Goal: Information Seeking & Learning: Learn about a topic

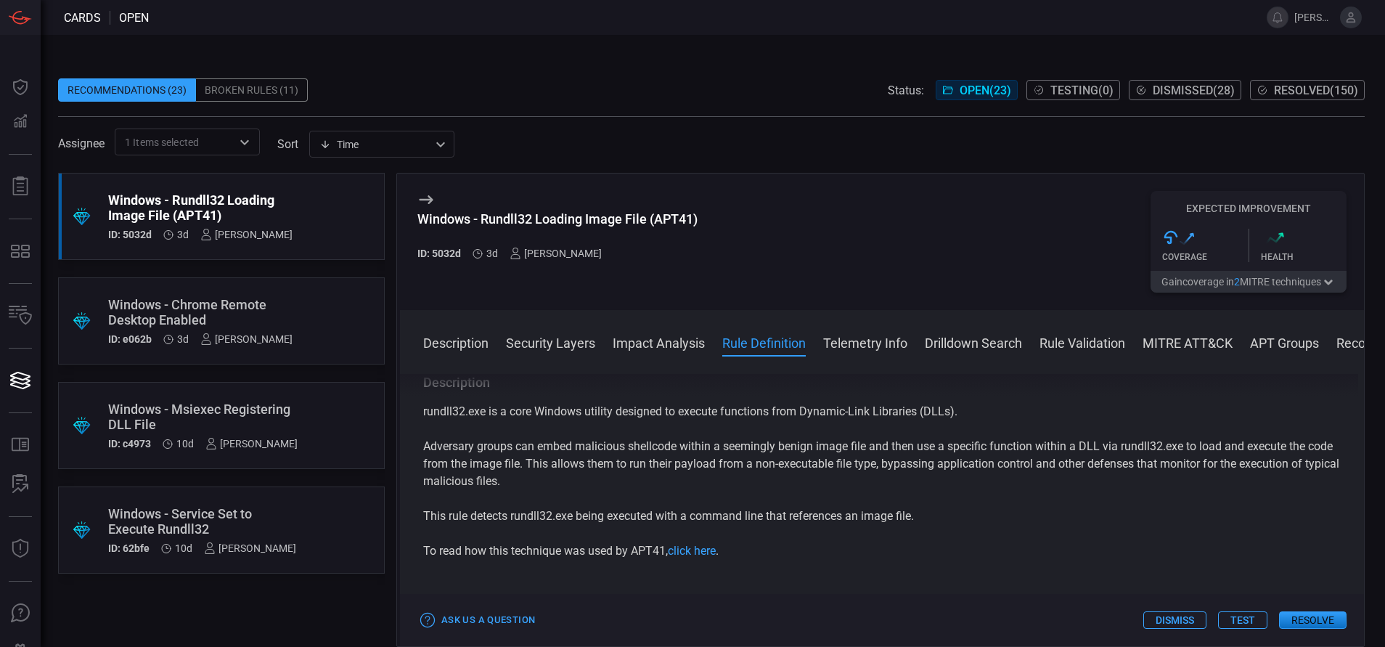
scroll to position [614, 0]
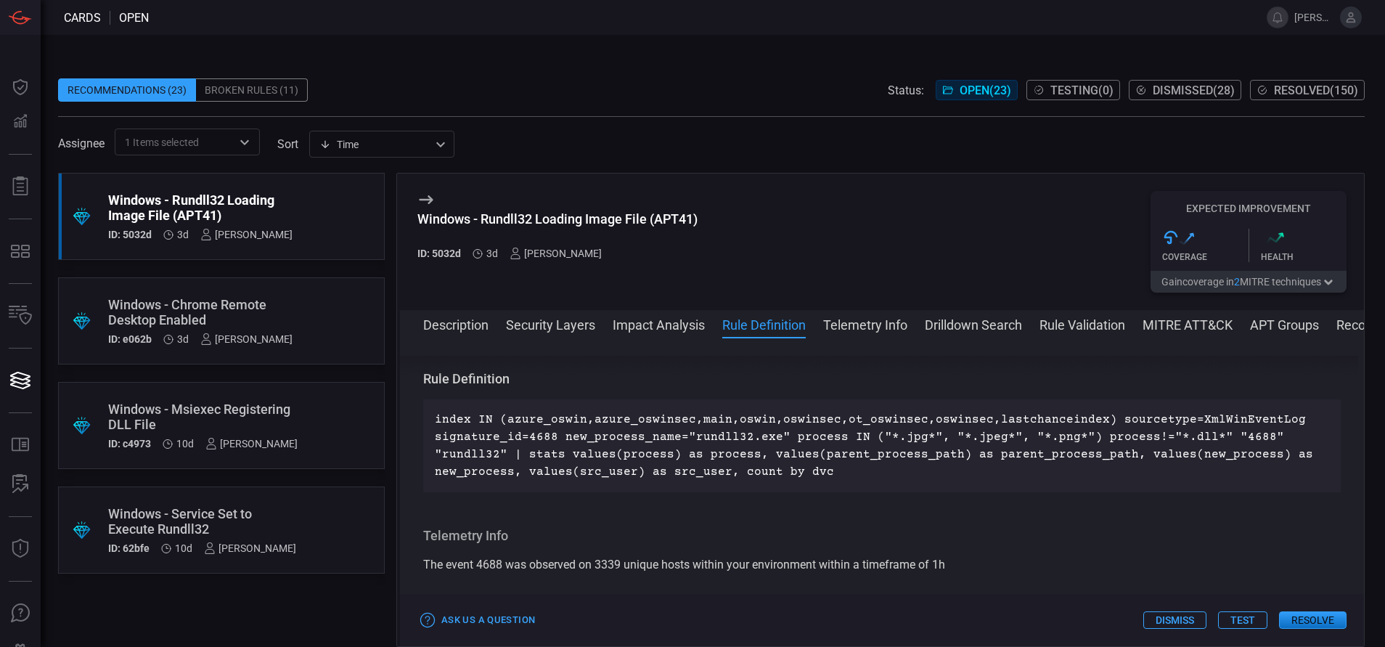
click at [190, 311] on div "Windows - Chrome Remote Desktop Enabled" at bounding box center [200, 312] width 184 height 30
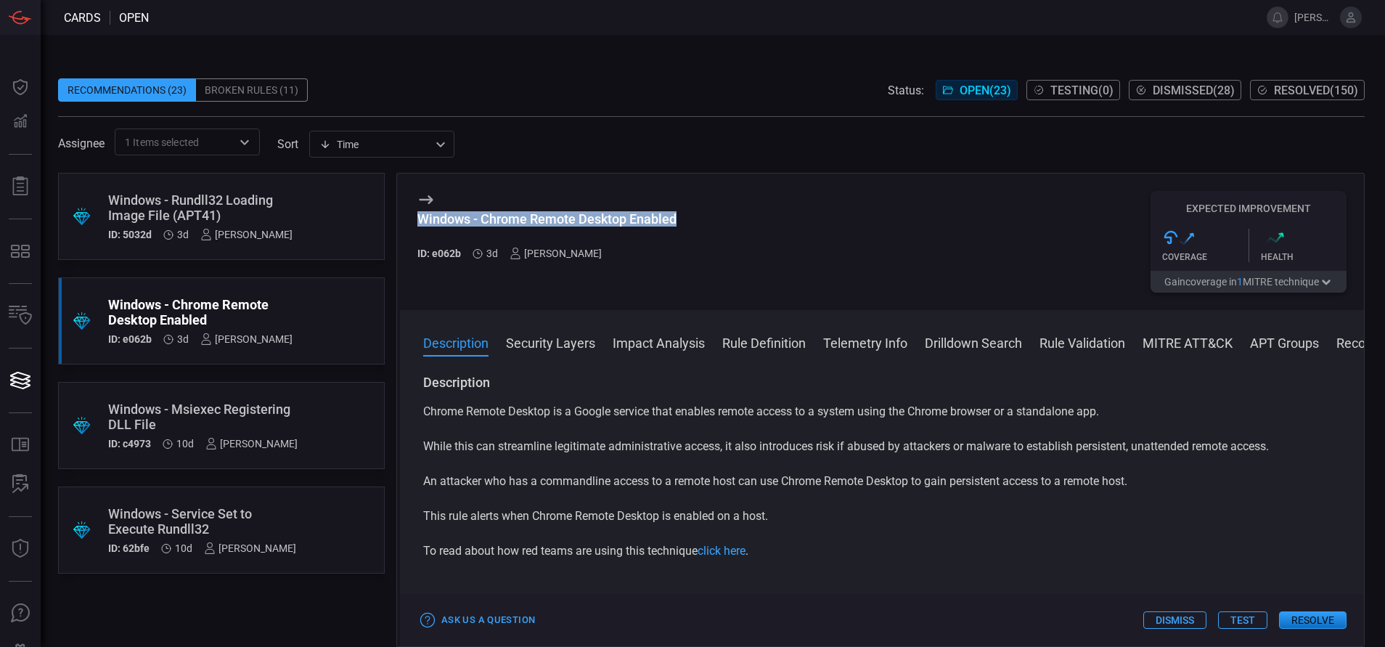
drag, startPoint x: 680, startPoint y: 217, endPoint x: 415, endPoint y: 219, distance: 265.0
click at [415, 219] on div "Windows - Chrome Remote Desktop Enabled ID: e062b 3d [PERSON_NAME] Expected Imp…" at bounding box center [882, 242] width 964 height 136
copy div "Windows - Chrome Remote Desktop Enabled"
click at [1166, 343] on button "MITRE ATT&CK" at bounding box center [1188, 341] width 90 height 17
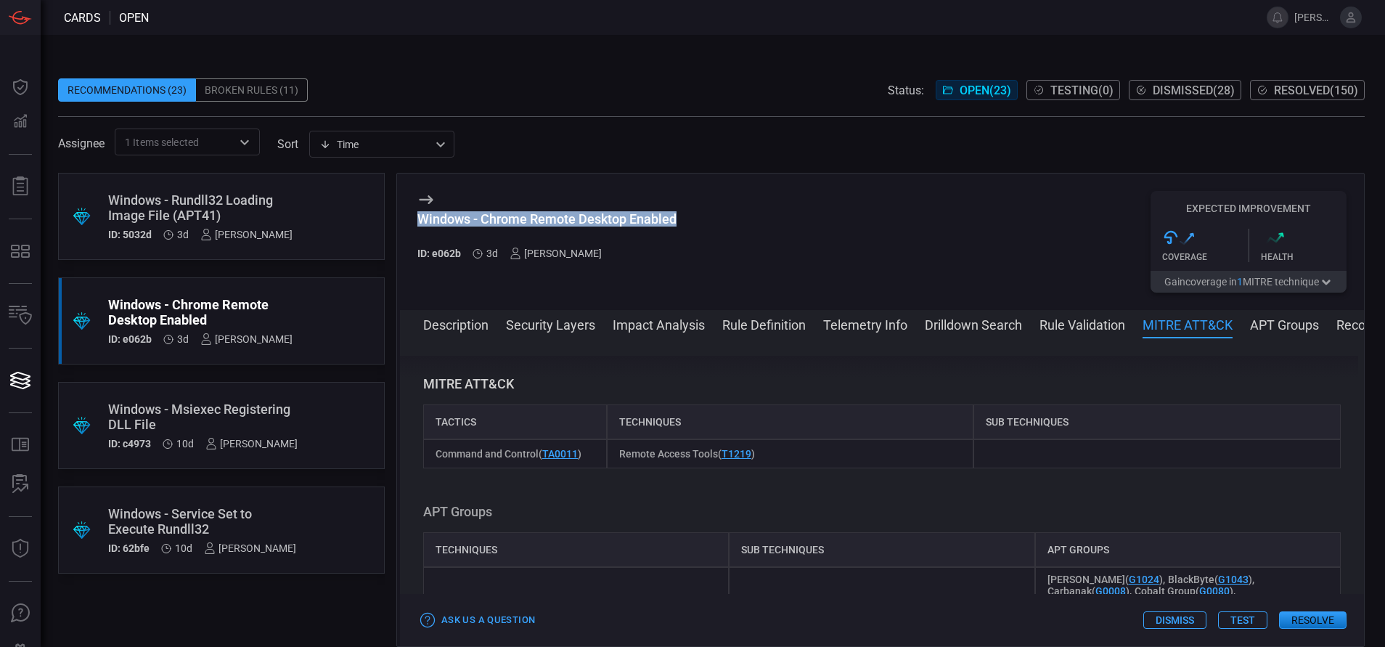
scroll to position [1072, 0]
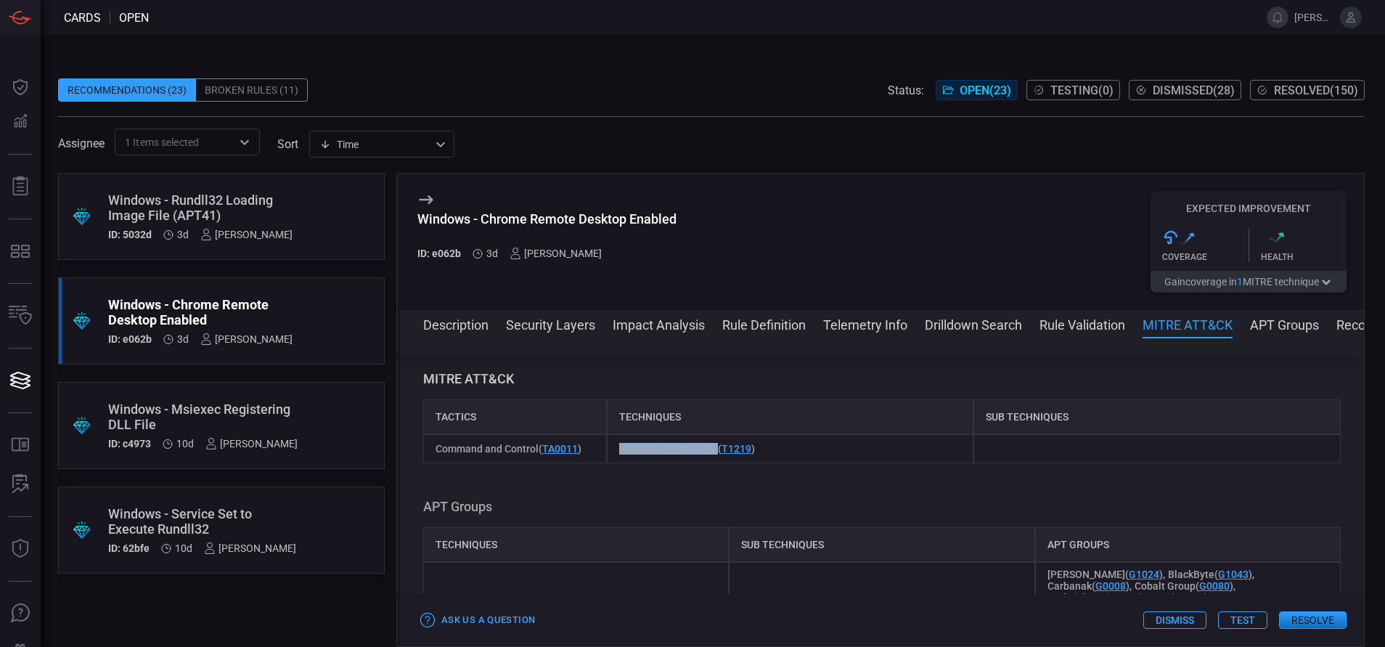
drag, startPoint x: 712, startPoint y: 447, endPoint x: 619, endPoint y: 452, distance: 93.1
click at [619, 452] on span "Remote Access Tools ( T1219 )" at bounding box center [687, 449] width 136 height 12
copy span "Remote Access Tools"
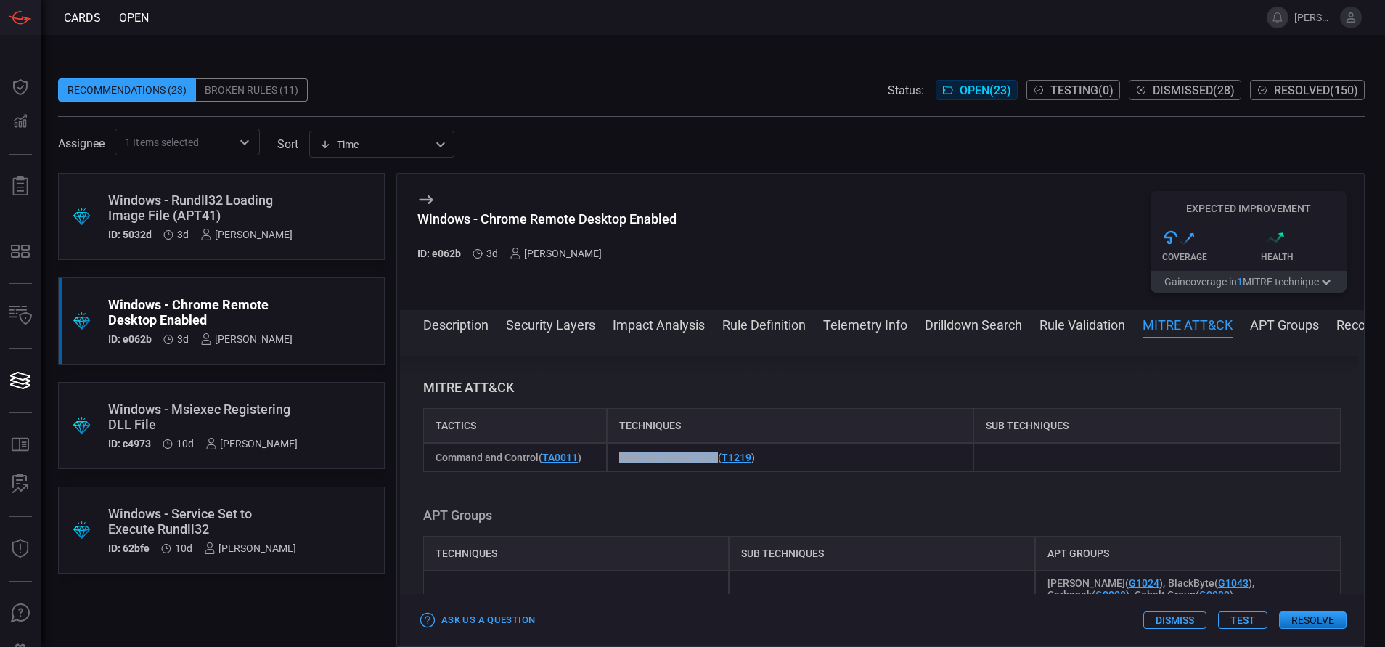
scroll to position [1061, 0]
click at [769, 330] on button "Rule Definition" at bounding box center [763, 323] width 83 height 17
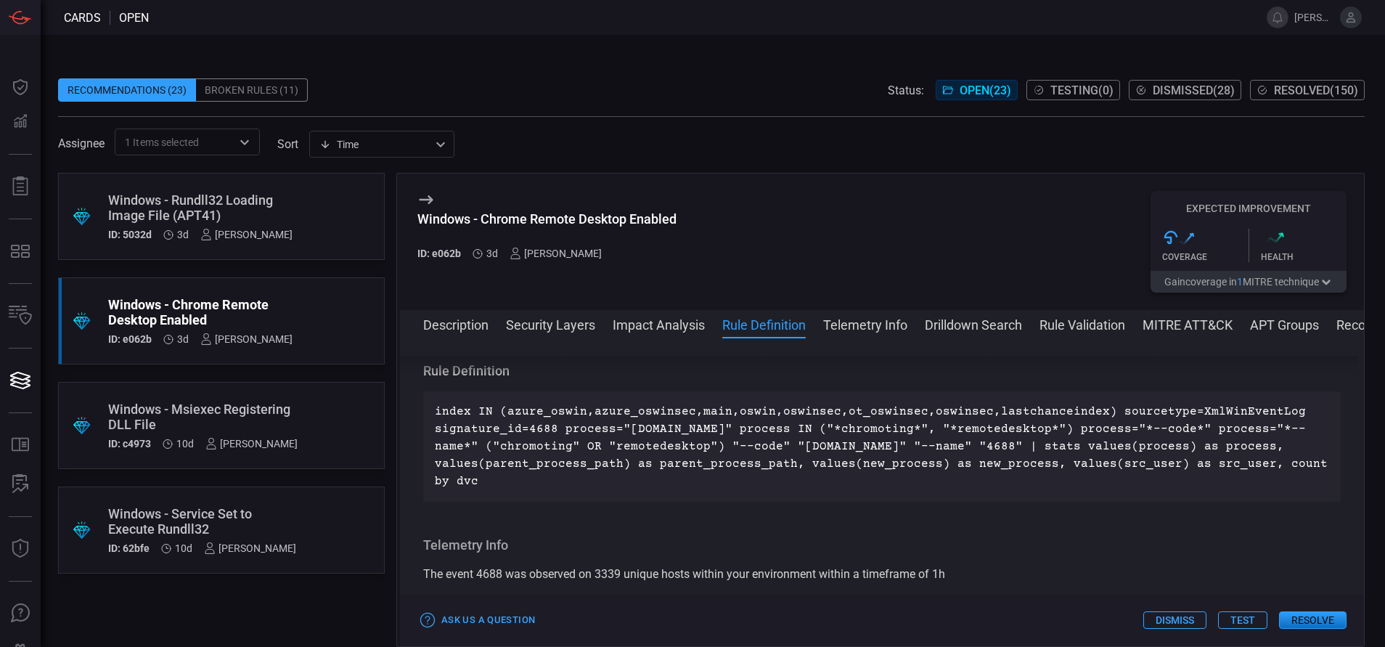
scroll to position [614, 0]
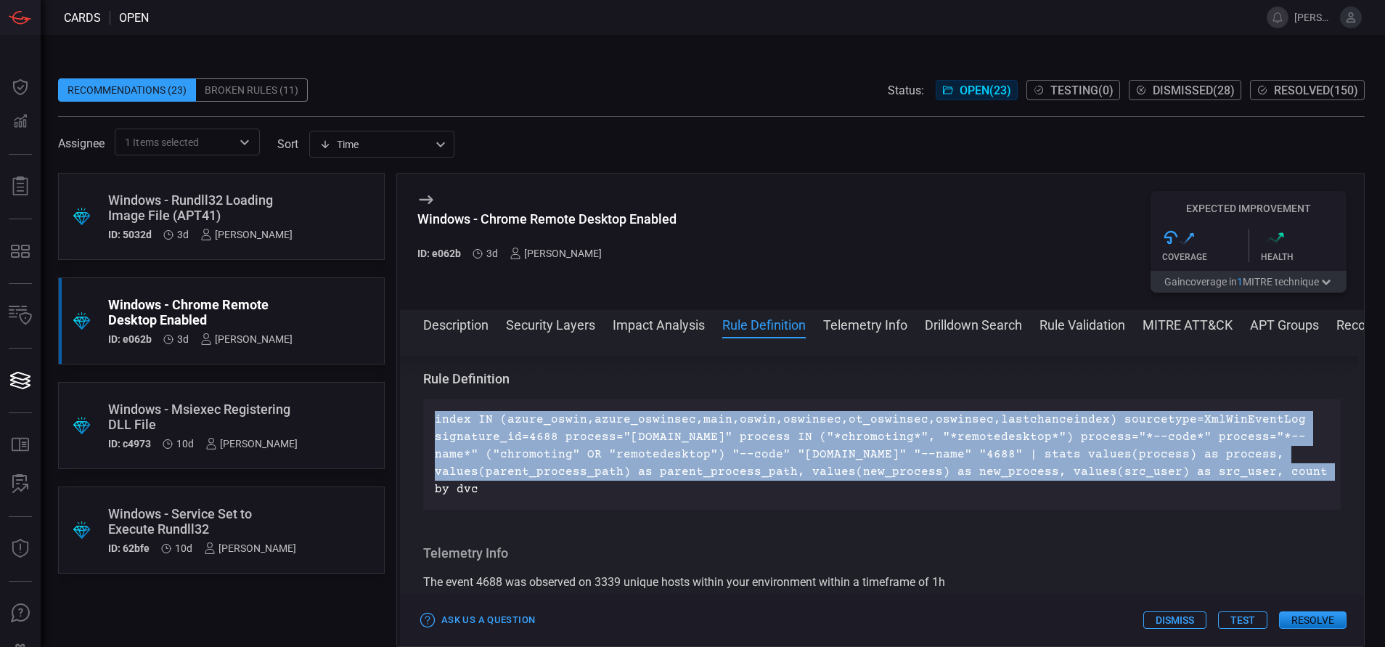
drag, startPoint x: 471, startPoint y: 493, endPoint x: 436, endPoint y: 425, distance: 76.6
click at [436, 425] on p "index IN (azure_oswin,azure_oswinsec,main,oswin,oswinsec,ot_oswinsec,oswinsec,l…" at bounding box center [882, 454] width 894 height 87
copy p "index IN (azure_oswin,azure_oswinsec,main,oswin,oswinsec,ot_oswinsec,oswinsec,l…"
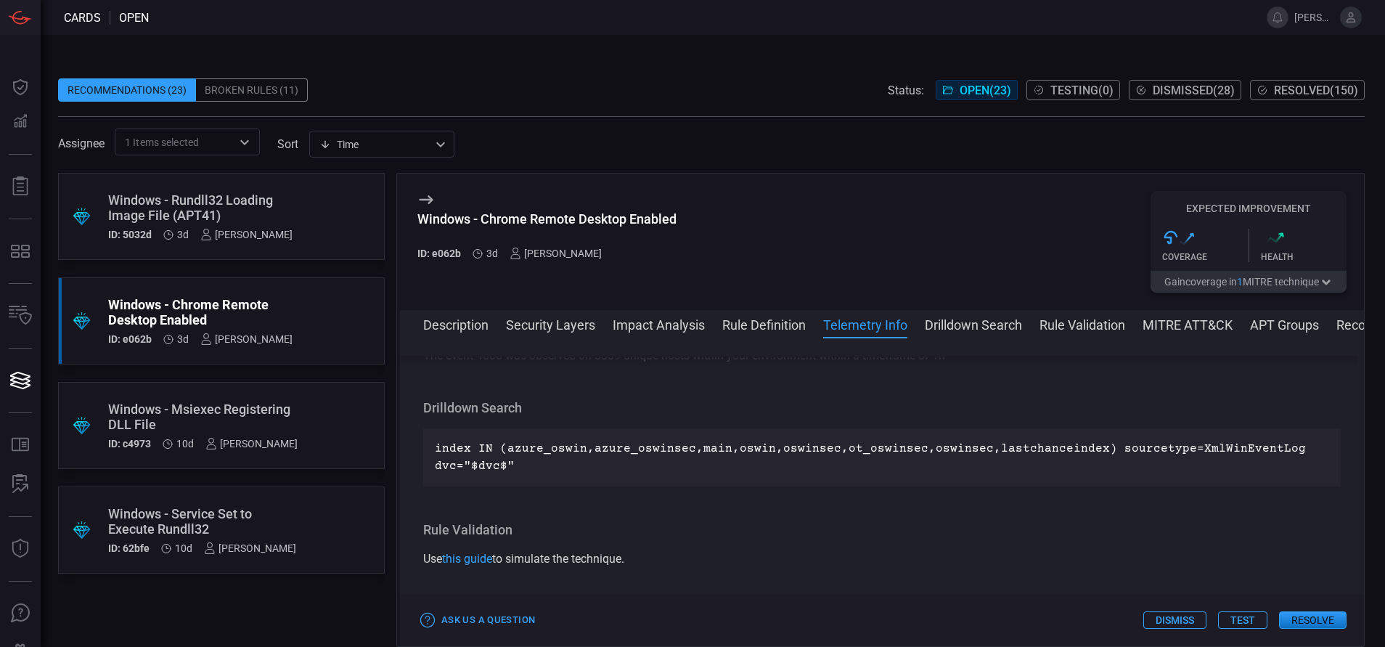
scroll to position [884, 0]
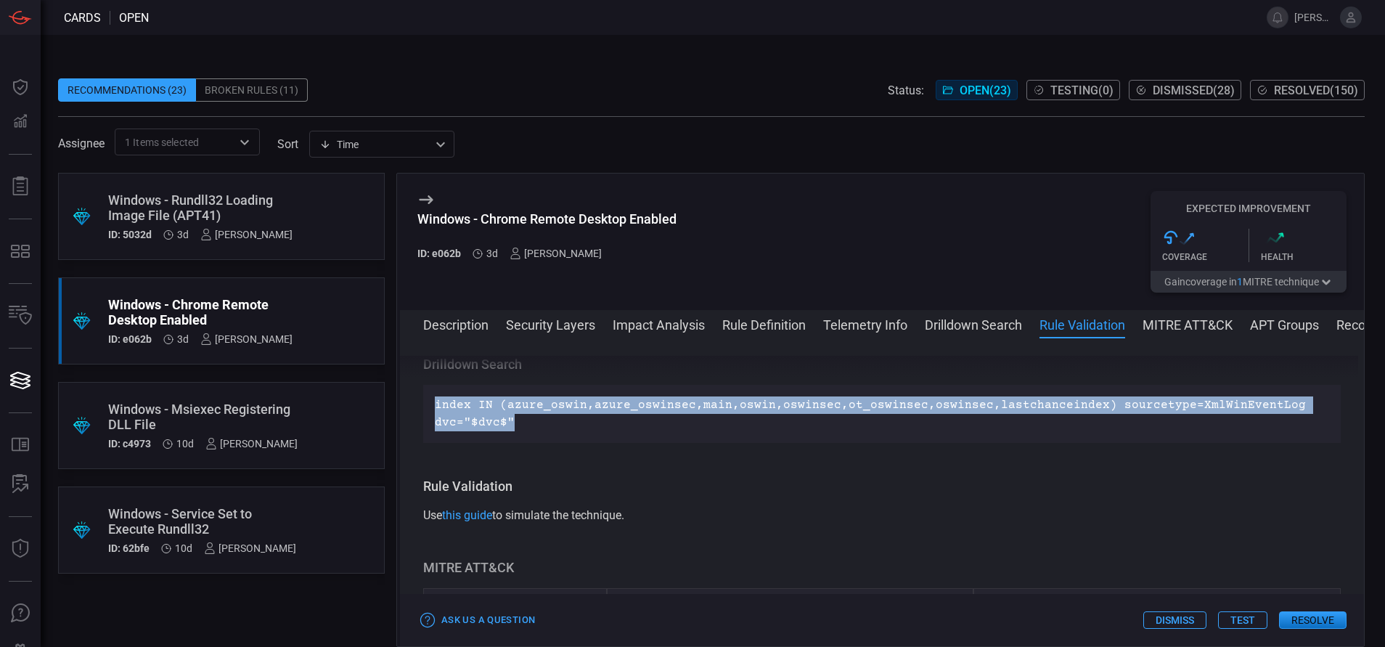
drag, startPoint x: 514, startPoint y: 423, endPoint x: 433, endPoint y: 400, distance: 84.4
click at [433, 400] on div "index IN (azure_oswin,azure_oswinsec,main,oswin,oswinsec,ot_oswinsec,oswinsec,l…" at bounding box center [882, 414] width 918 height 58
copy p "index IN (azure_oswin,azure_oswinsec,main,oswin,oswinsec,ot_oswinsec,oswinsec,l…"
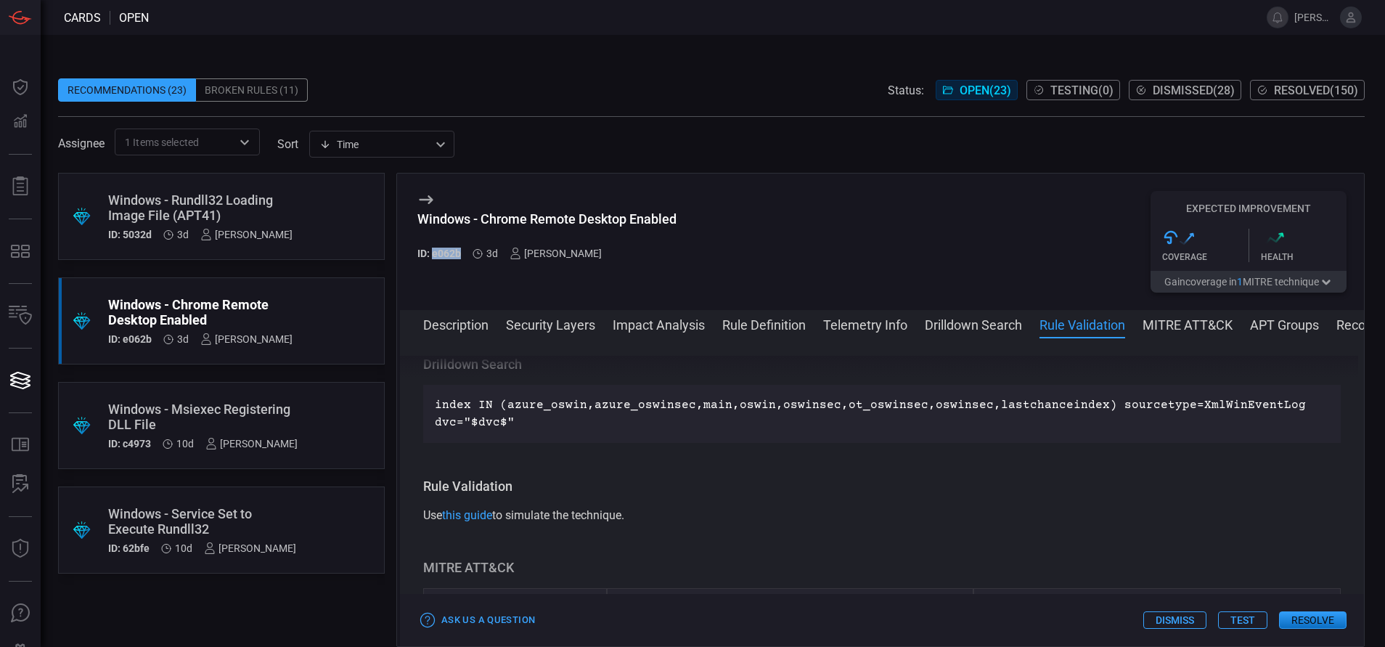
drag, startPoint x: 461, startPoint y: 252, endPoint x: 433, endPoint y: 256, distance: 27.9
click at [433, 256] on h5 "ID: e062b" at bounding box center [439, 254] width 44 height 12
copy h5 "e062b"
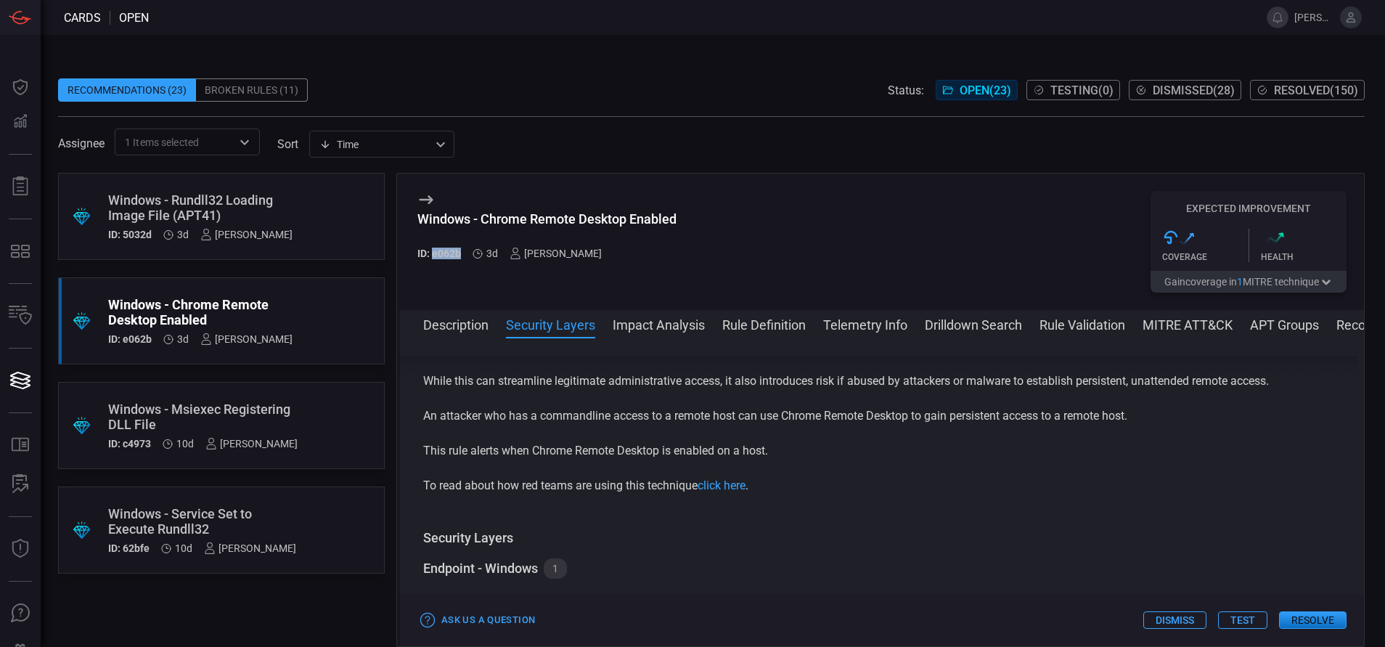
scroll to position [0, 0]
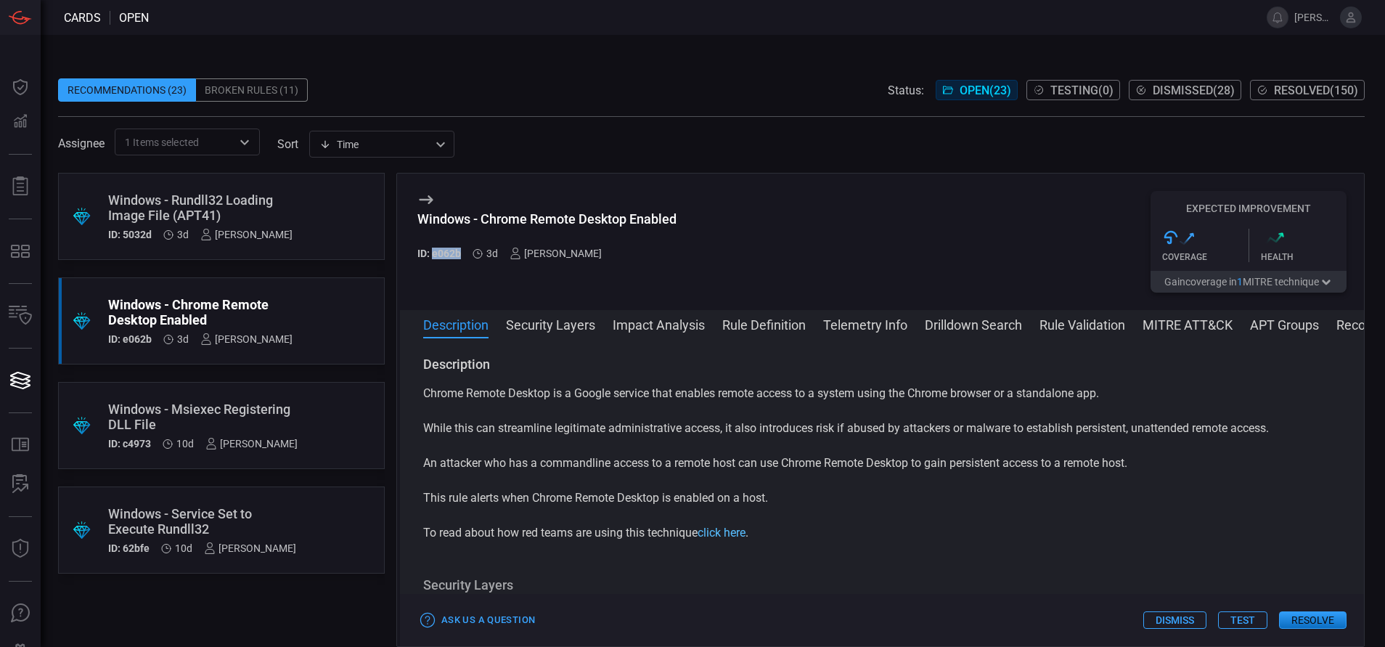
click at [731, 535] on link "click here" at bounding box center [722, 533] width 48 height 14
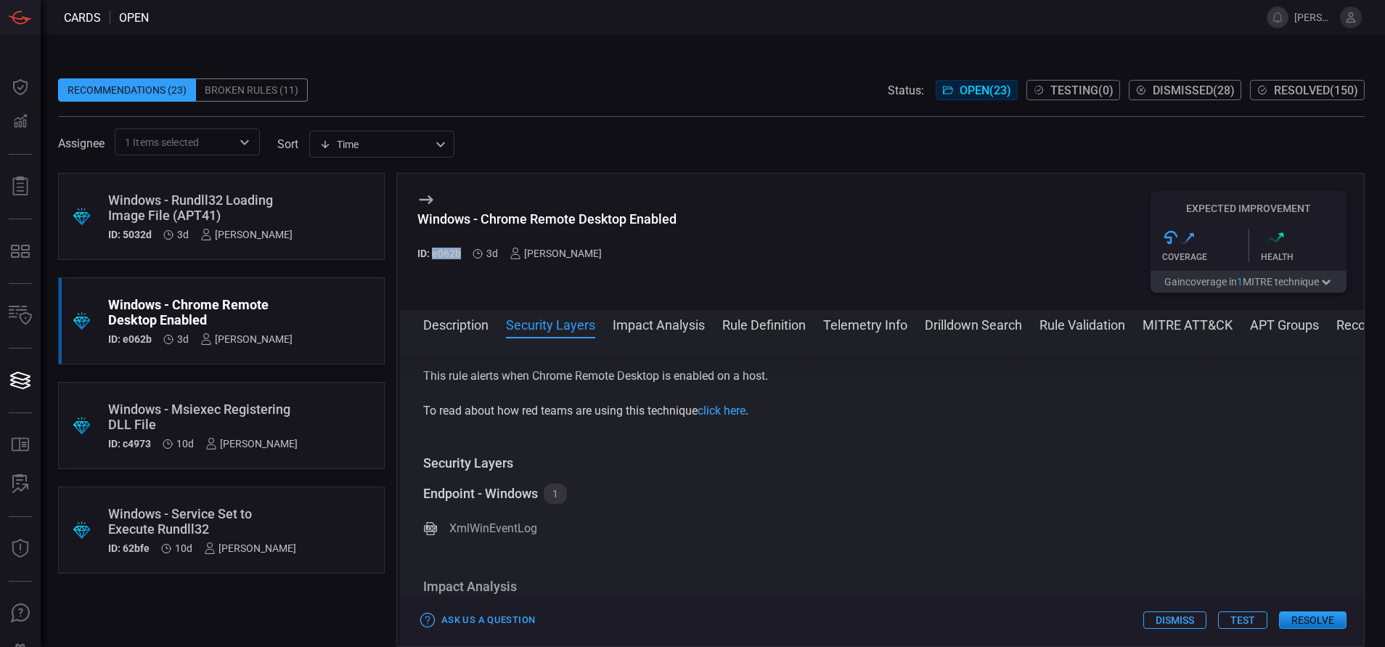
scroll to position [119, 0]
click at [230, 217] on div "Windows - Rundll32 Loading Image File (APT41)" at bounding box center [200, 207] width 184 height 30
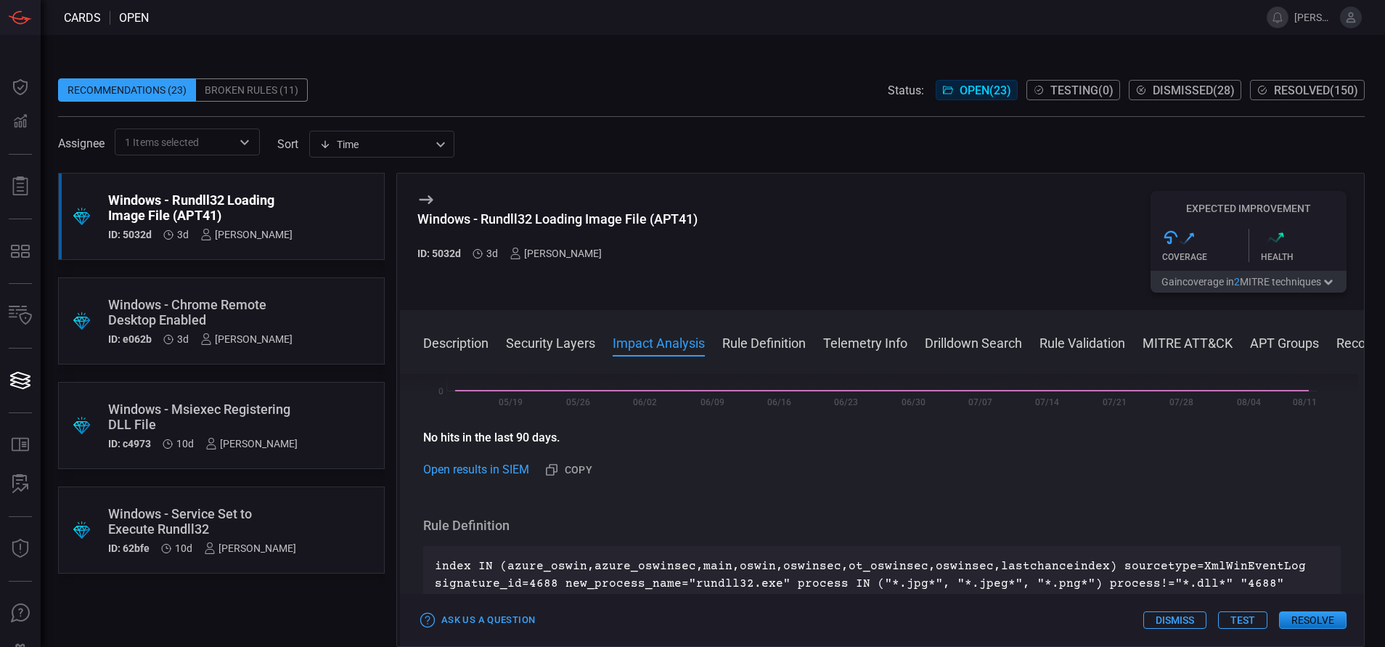
scroll to position [488, 0]
click at [1146, 348] on button "MITRE ATT&CK" at bounding box center [1188, 341] width 90 height 17
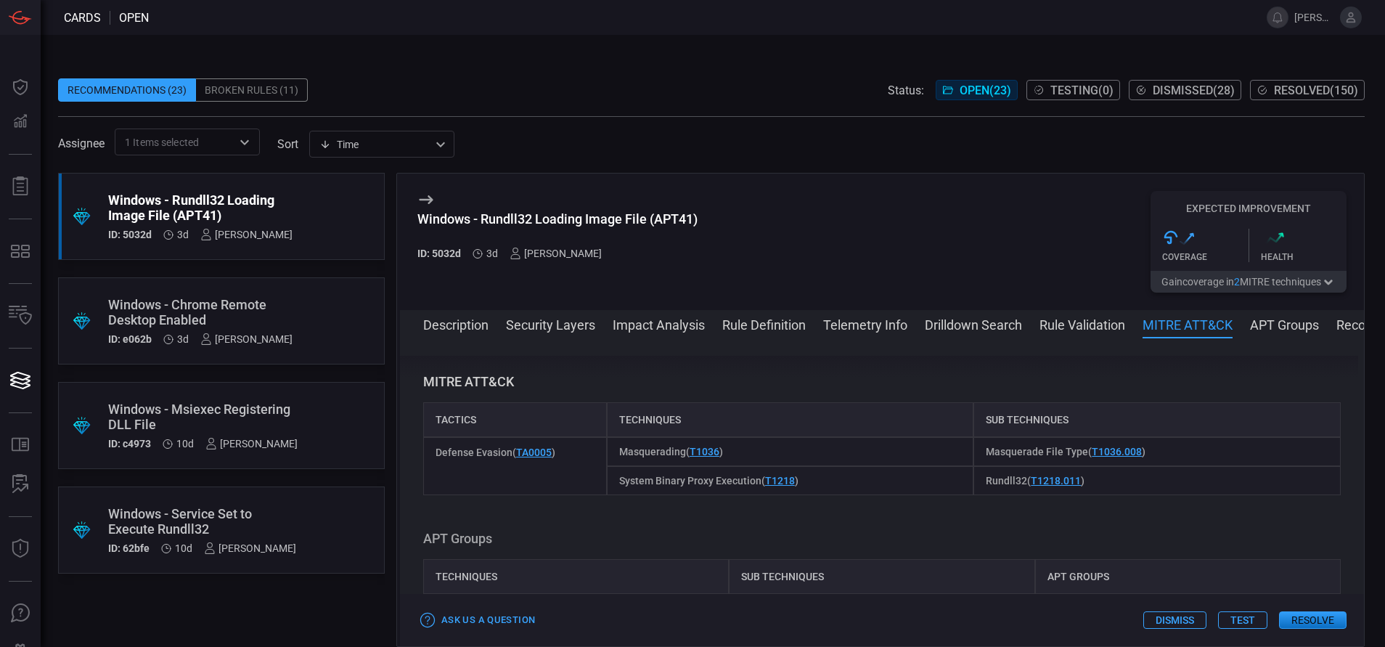
scroll to position [1125, 0]
drag, startPoint x: 509, startPoint y: 448, endPoint x: 434, endPoint y: 449, distance: 74.8
click at [434, 449] on div "Defense Evasion ( TA0005 )" at bounding box center [515, 463] width 184 height 58
copy span "Defense Evasion"
click at [787, 327] on button "Rule Definition" at bounding box center [763, 323] width 83 height 17
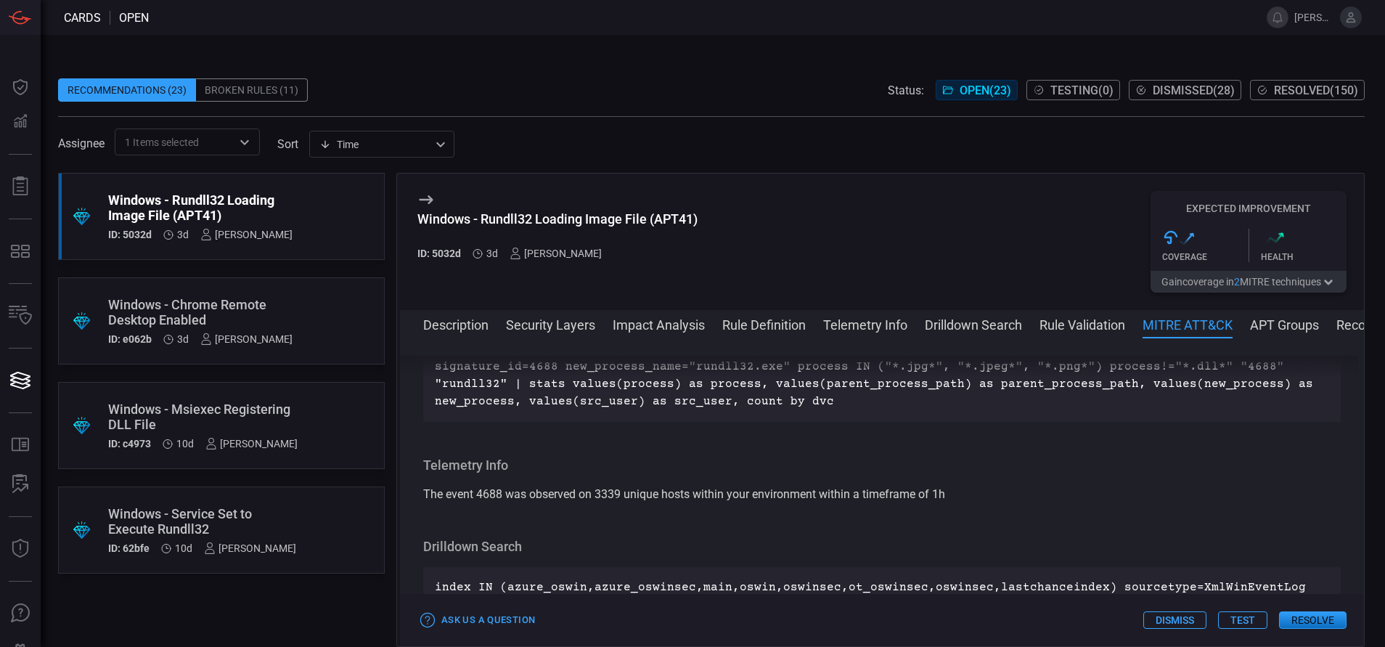
scroll to position [614, 0]
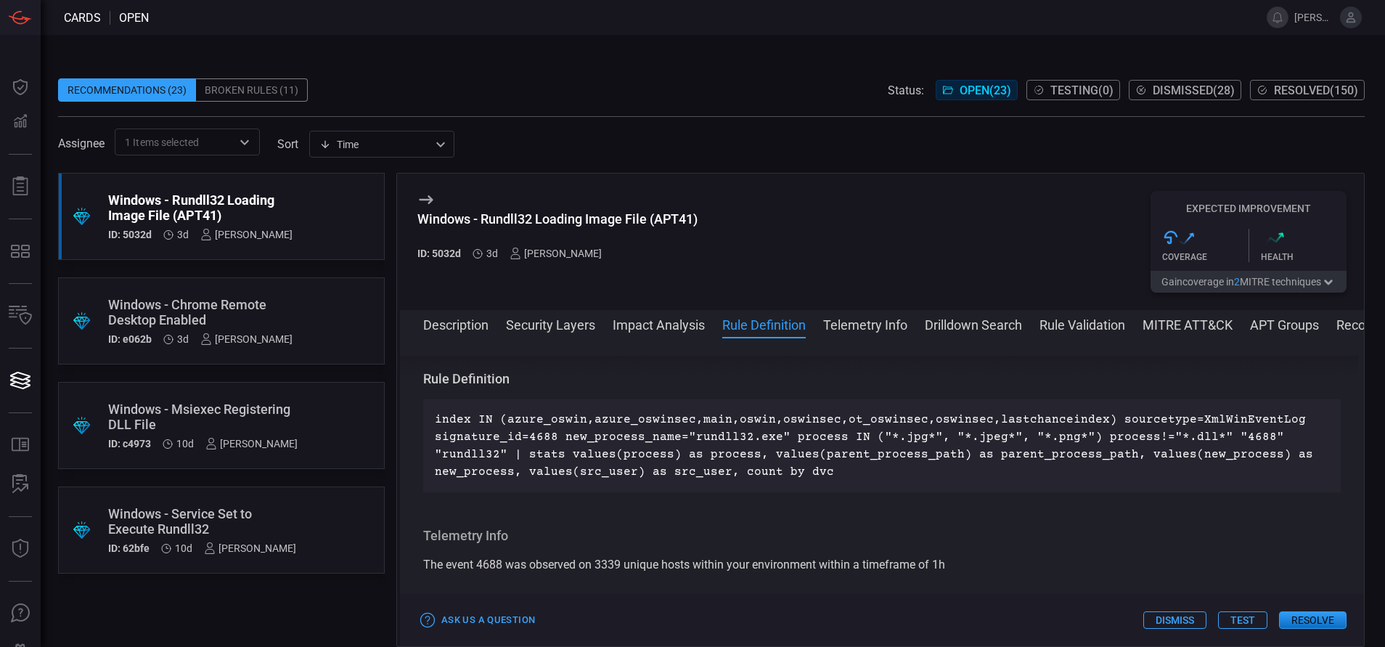
click at [176, 325] on div "Windows - Chrome Remote Desktop Enabled" at bounding box center [200, 312] width 184 height 30
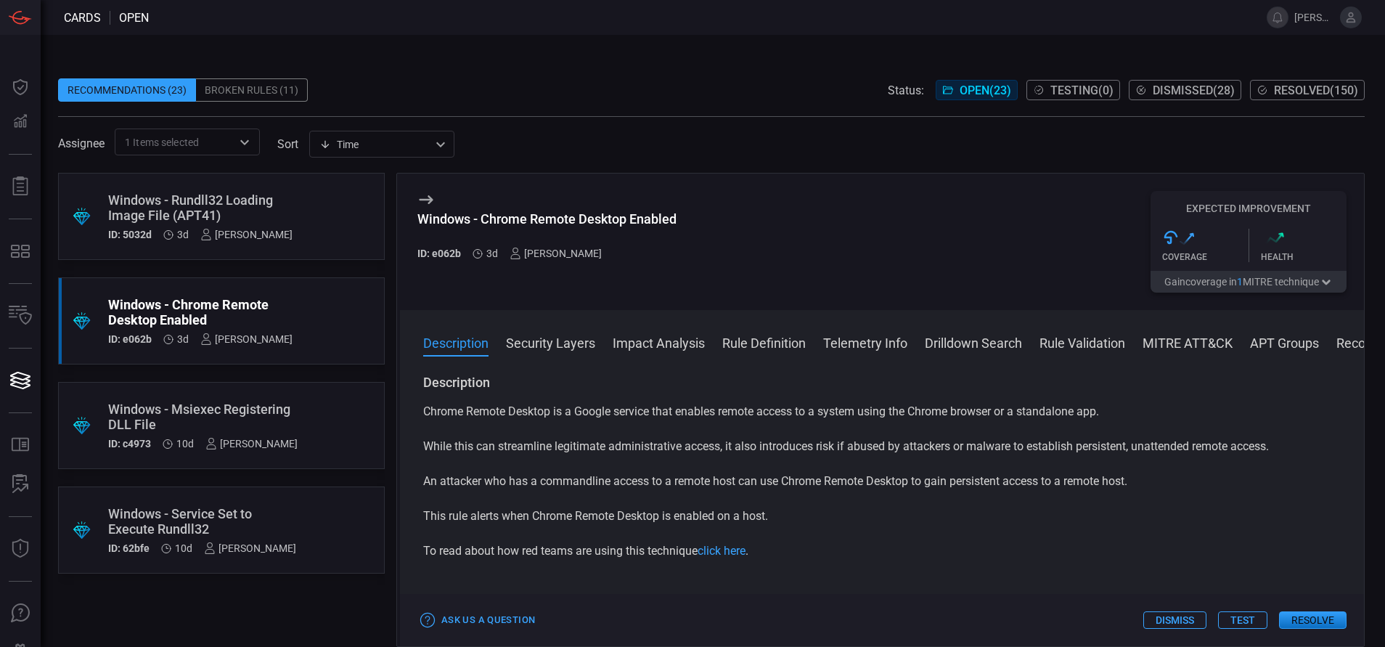
click at [741, 341] on button "Rule Definition" at bounding box center [763, 341] width 83 height 17
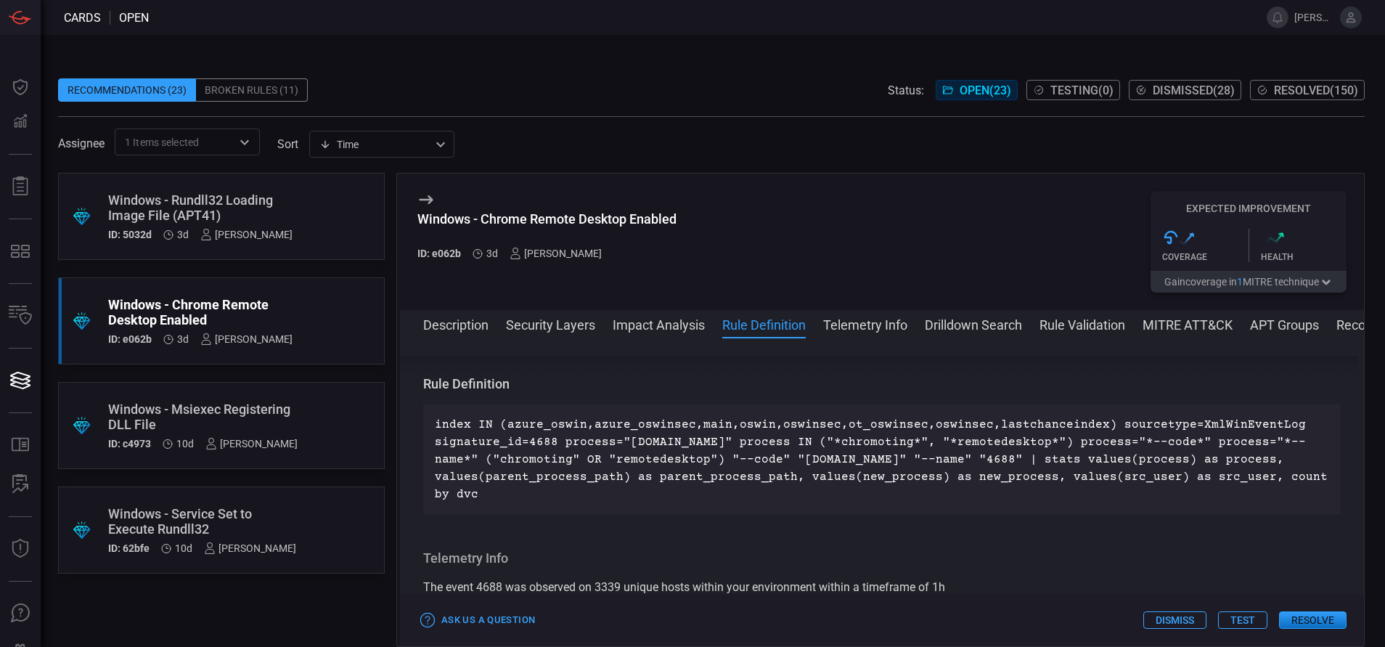
scroll to position [614, 0]
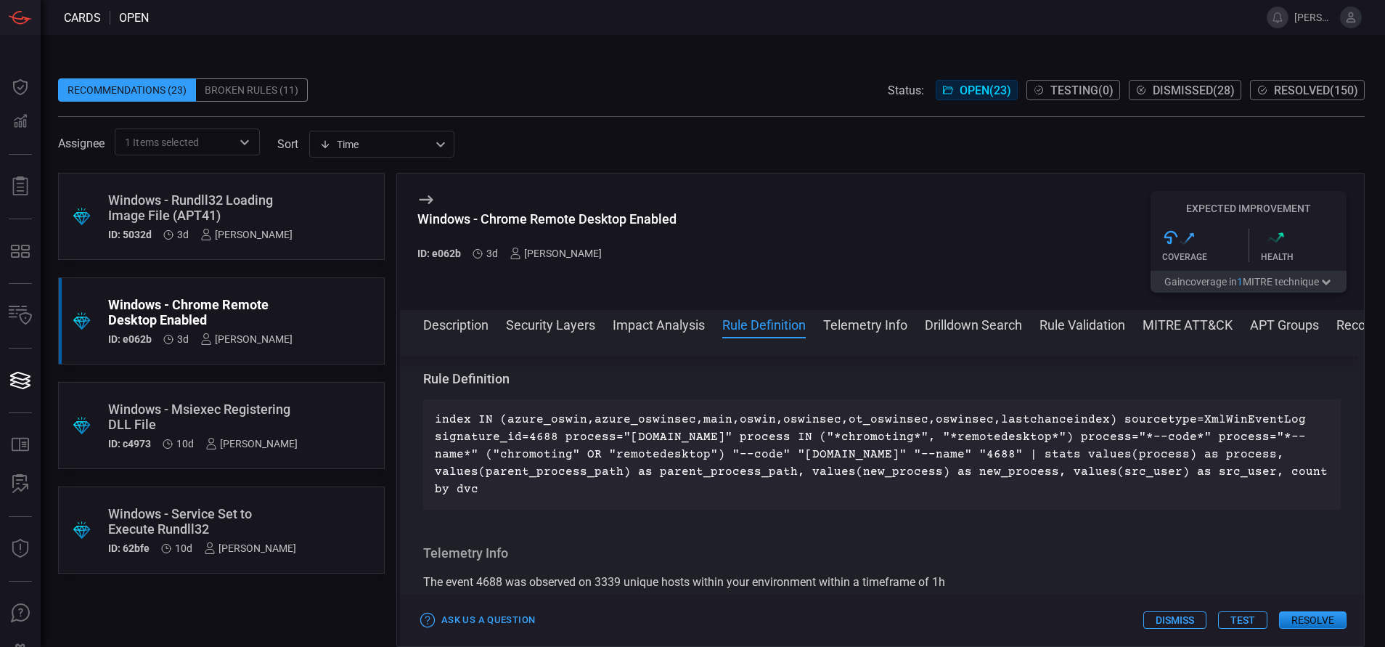
click at [1172, 322] on button "MITRE ATT&CK" at bounding box center [1188, 323] width 90 height 17
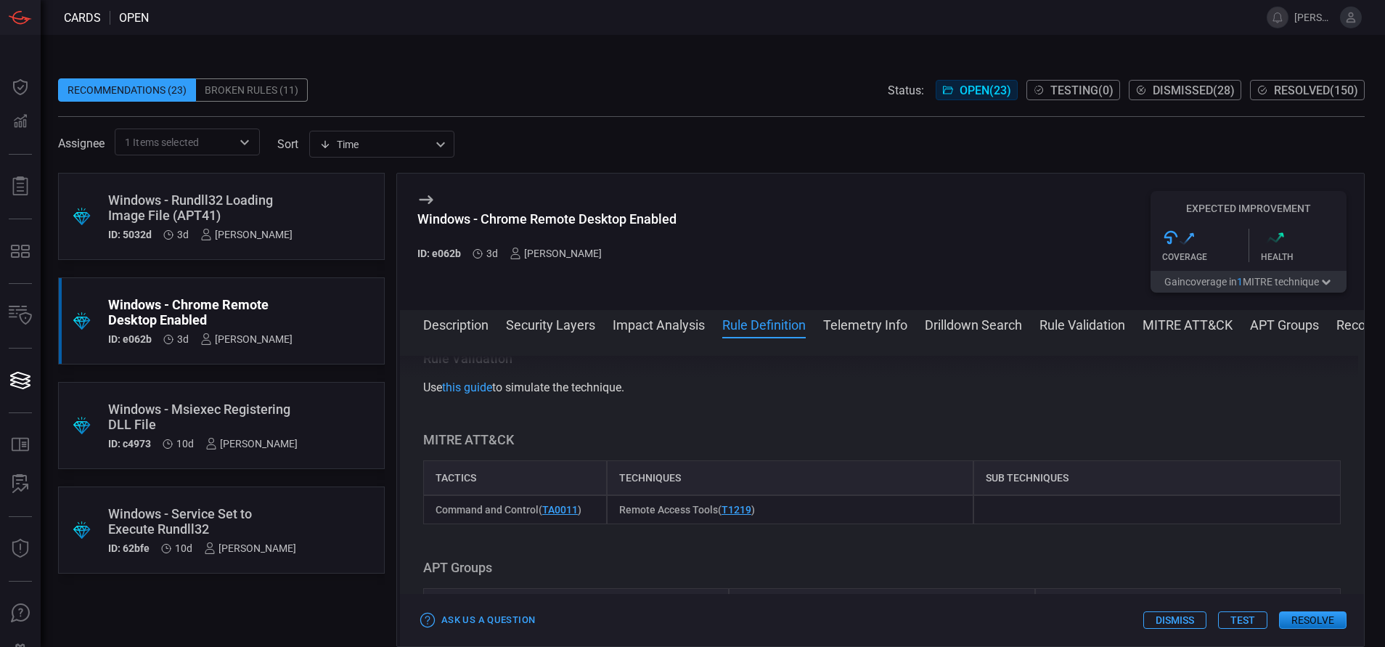
scroll to position [1072, 0]
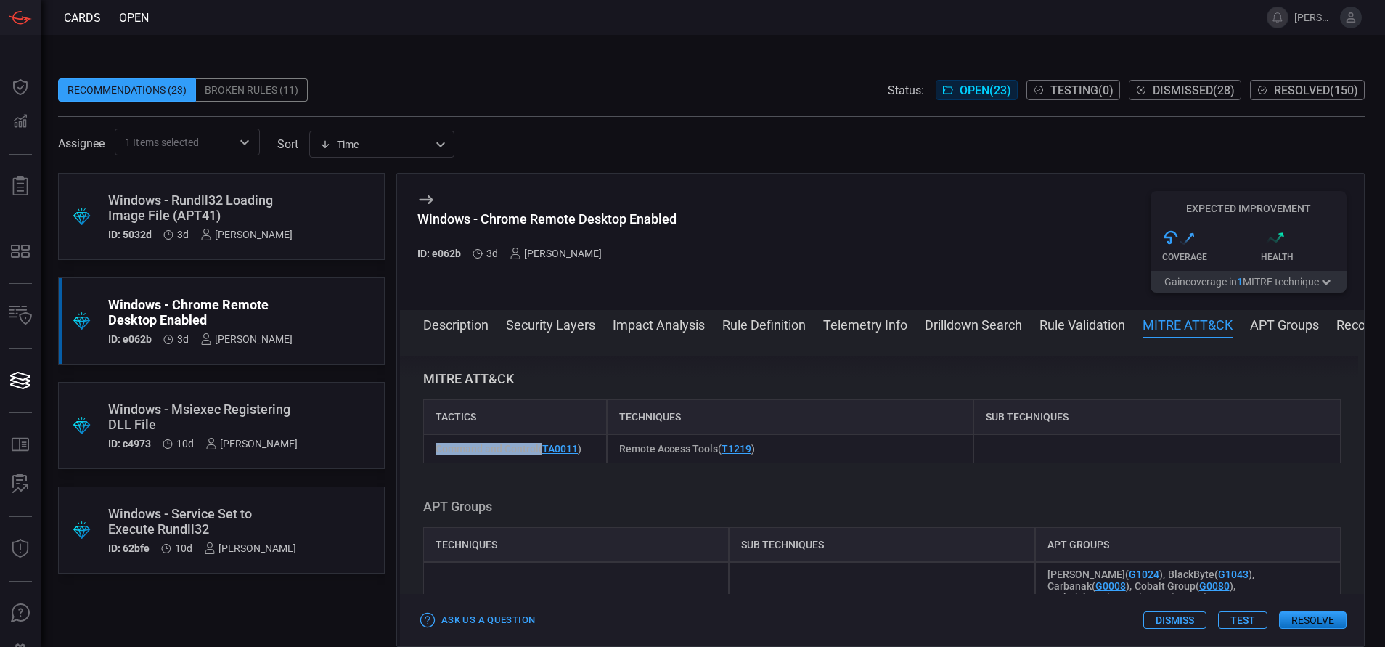
drag, startPoint x: 542, startPoint y: 447, endPoint x: 436, endPoint y: 452, distance: 106.1
click at [436, 452] on span "Command and Control ( TA0011 )" at bounding box center [509, 449] width 146 height 12
copy span "Command and Control"
click at [200, 427] on div "Windows - Msiexec Registering DLL File" at bounding box center [202, 417] width 189 height 30
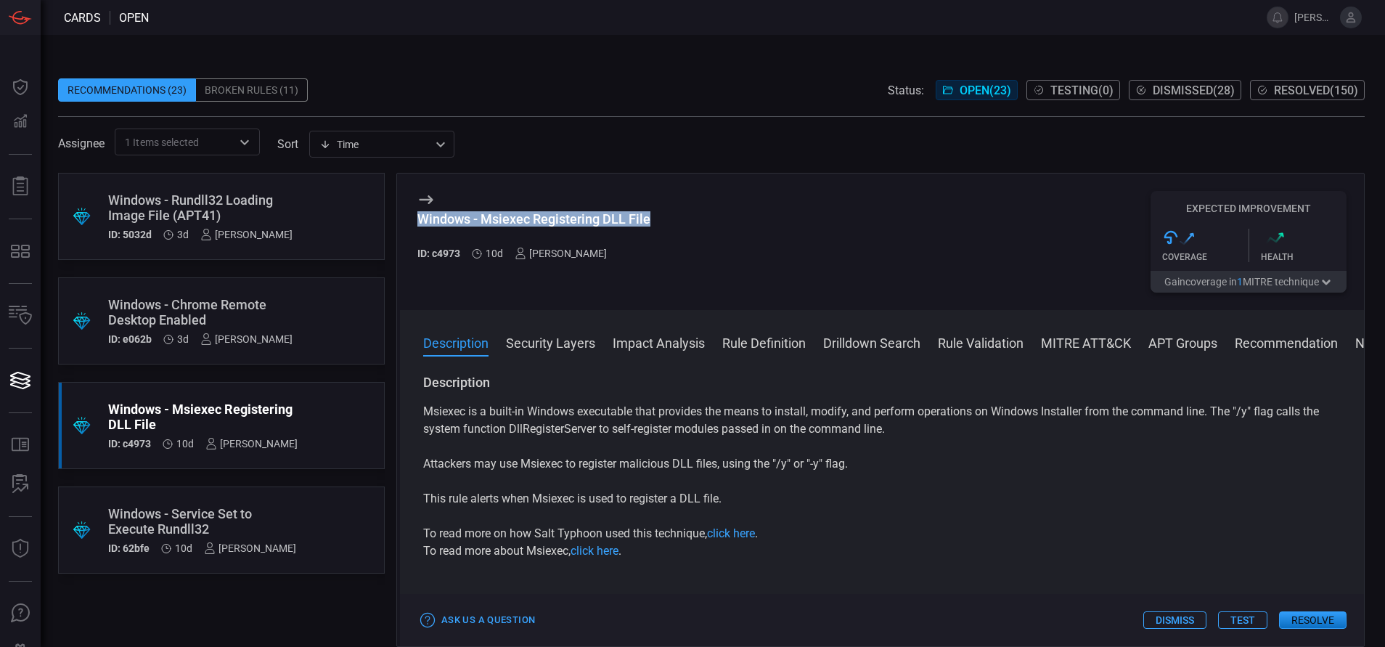
drag, startPoint x: 654, startPoint y: 213, endPoint x: 412, endPoint y: 219, distance: 242.6
click at [412, 219] on div "Windows - Msiexec Registering DLL File ID: c4973 10d [PERSON_NAME] Expected Imp…" at bounding box center [882, 242] width 964 height 136
copy div "Windows - Msiexec Registering DLL File"
click at [1081, 339] on button "MITRE ATT&CK" at bounding box center [1086, 341] width 90 height 17
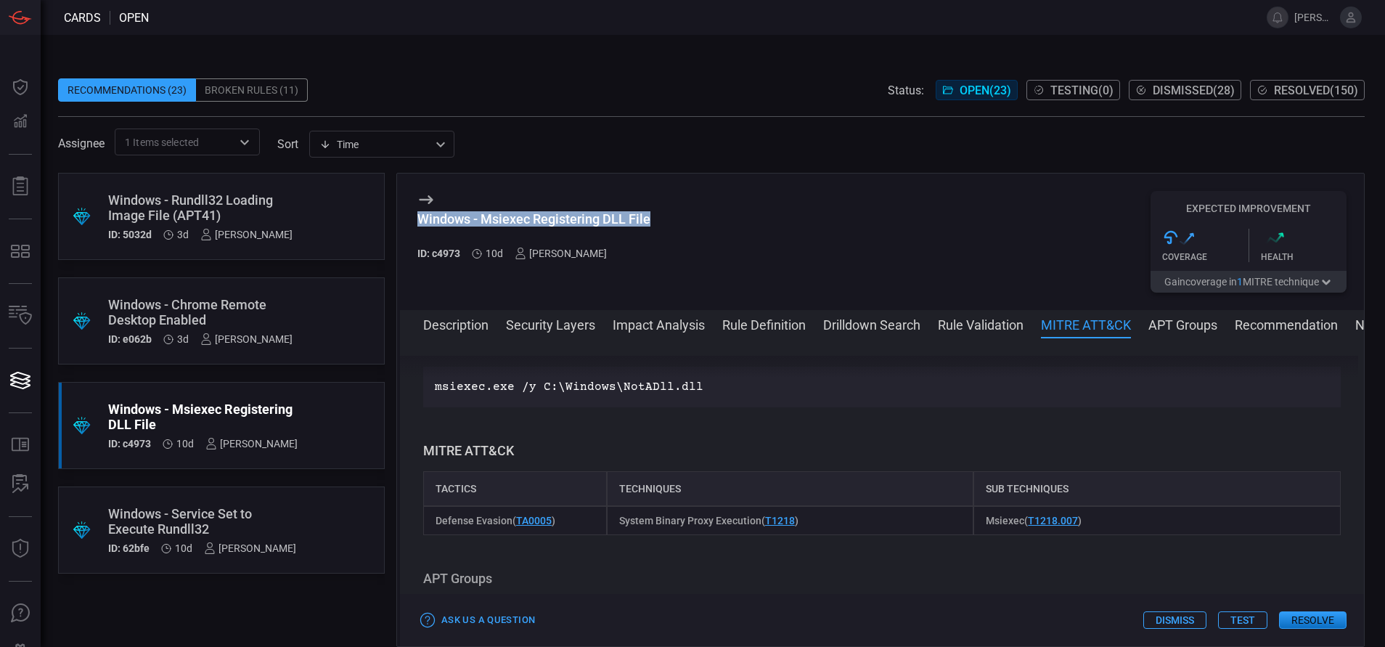
scroll to position [1043, 0]
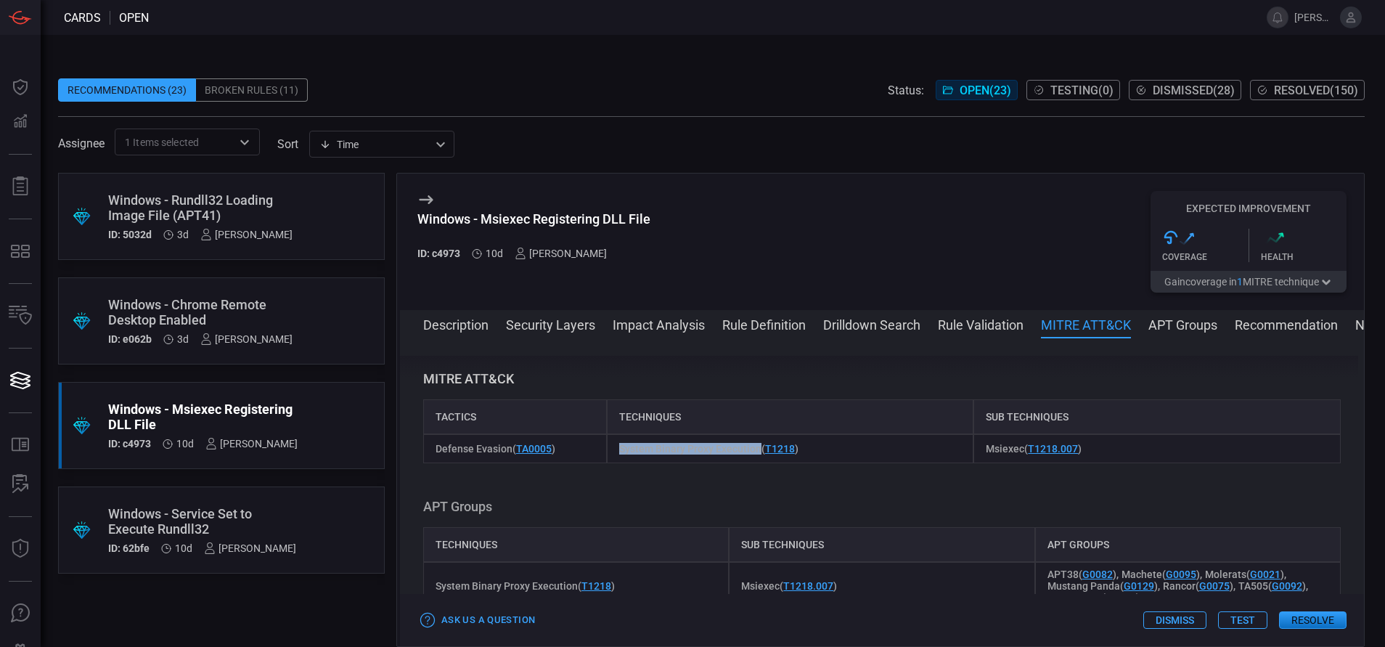
drag, startPoint x: 754, startPoint y: 447, endPoint x: 616, endPoint y: 460, distance: 139.3
click at [616, 460] on div "System Binary Proxy Execution ( T1218 )" at bounding box center [790, 448] width 367 height 29
copy span "System Binary Proxy Execution"
click at [616, 460] on div "System Binary Proxy Execution ( T1218 )" at bounding box center [790, 448] width 367 height 29
drag, startPoint x: 1012, startPoint y: 447, endPoint x: 979, endPoint y: 447, distance: 33.4
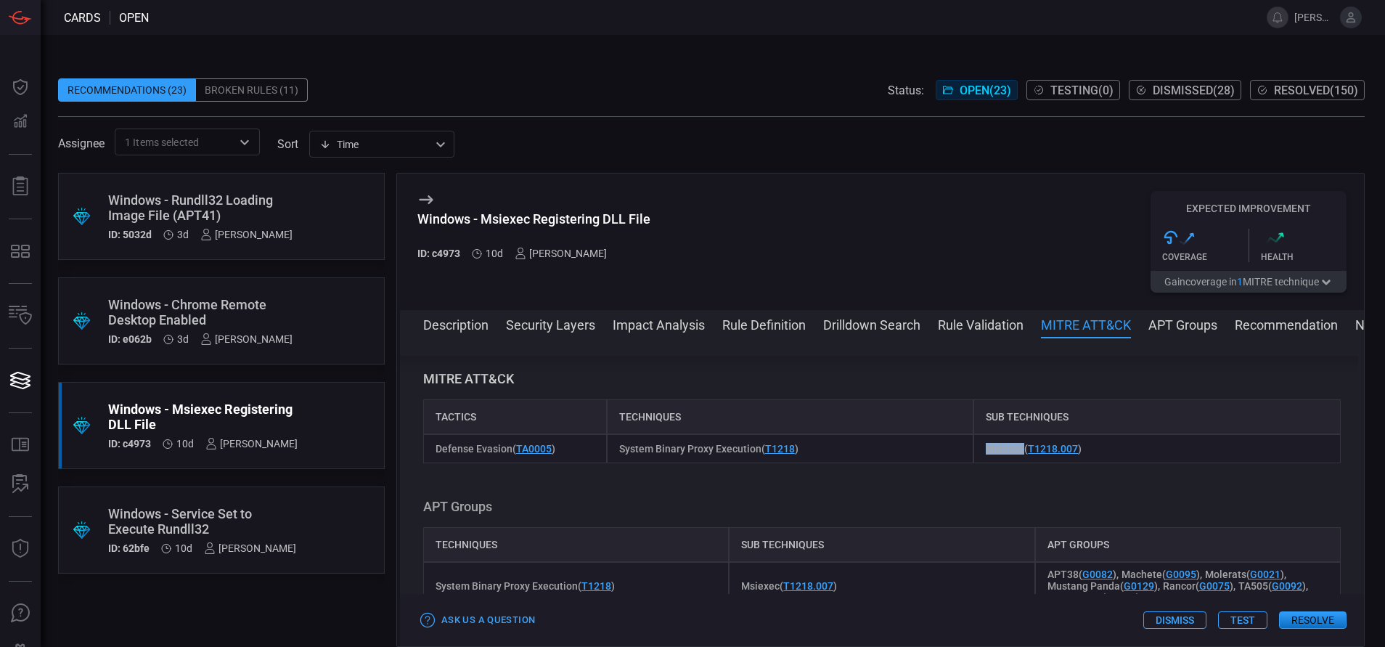
click at [986, 447] on span "Msiexec ( T1218.007 )" at bounding box center [1034, 449] width 96 height 12
copy span "Msiexec"
drag, startPoint x: 460, startPoint y: 249, endPoint x: 428, endPoint y: 271, distance: 38.7
click at [428, 271] on div "Windows - Msiexec Registering DLL File ID: c4973 10d [PERSON_NAME]" at bounding box center [533, 242] width 233 height 102
click at [460, 253] on h5 "ID: c4973" at bounding box center [438, 254] width 43 height 12
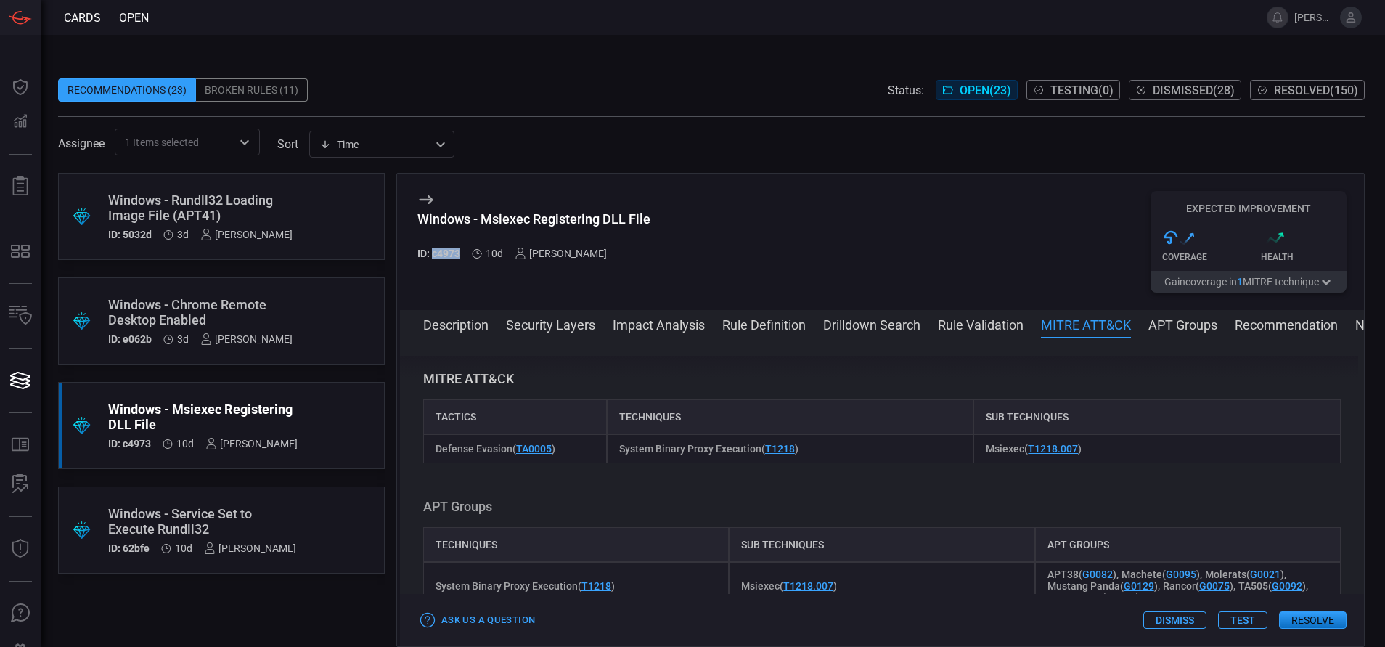
drag, startPoint x: 461, startPoint y: 253, endPoint x: 433, endPoint y: 250, distance: 27.8
click at [433, 250] on h5 "ID: c4973" at bounding box center [438, 254] width 43 height 12
click at [761, 325] on button "Rule Definition" at bounding box center [763, 323] width 83 height 17
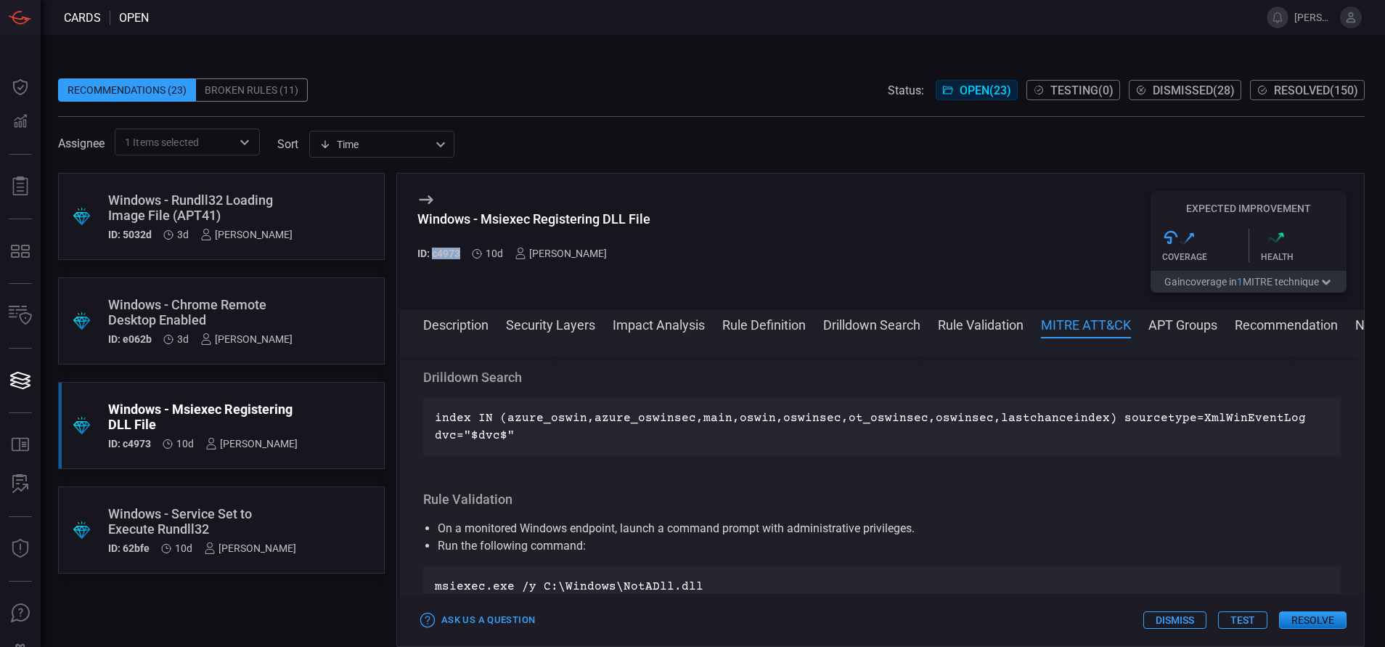
scroll to position [614, 0]
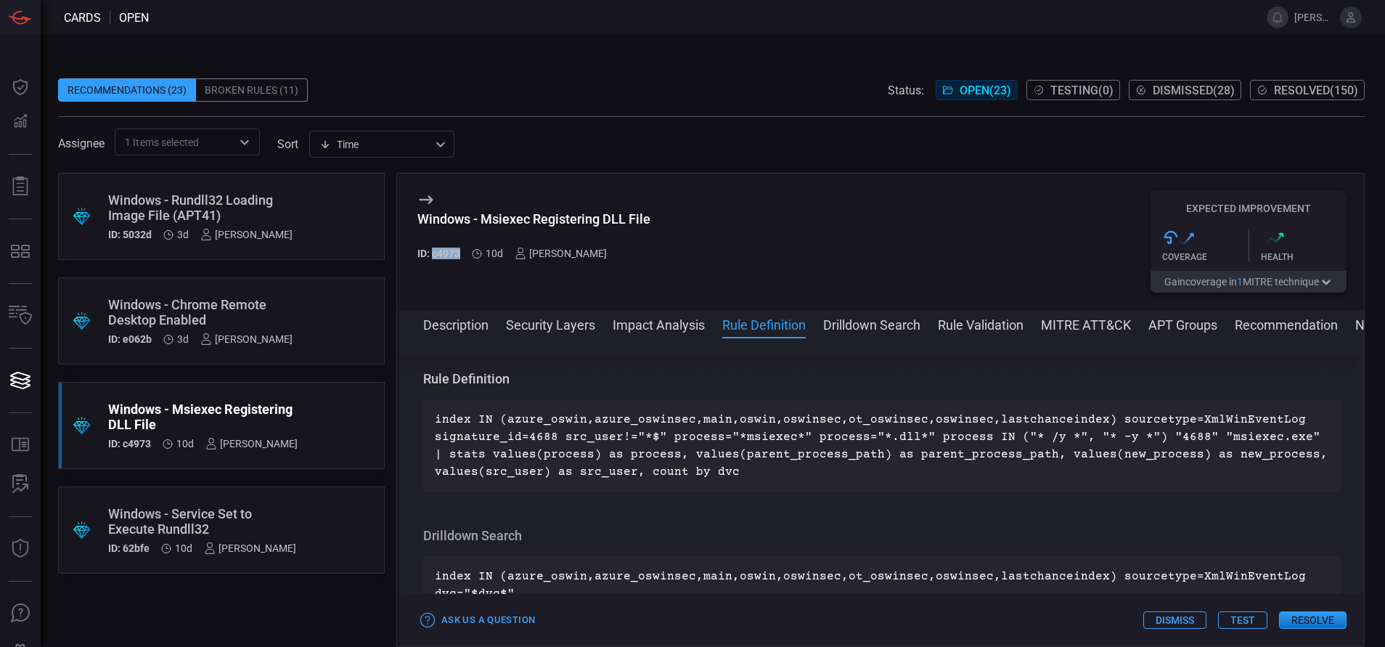
click at [461, 327] on button "Description" at bounding box center [455, 323] width 65 height 17
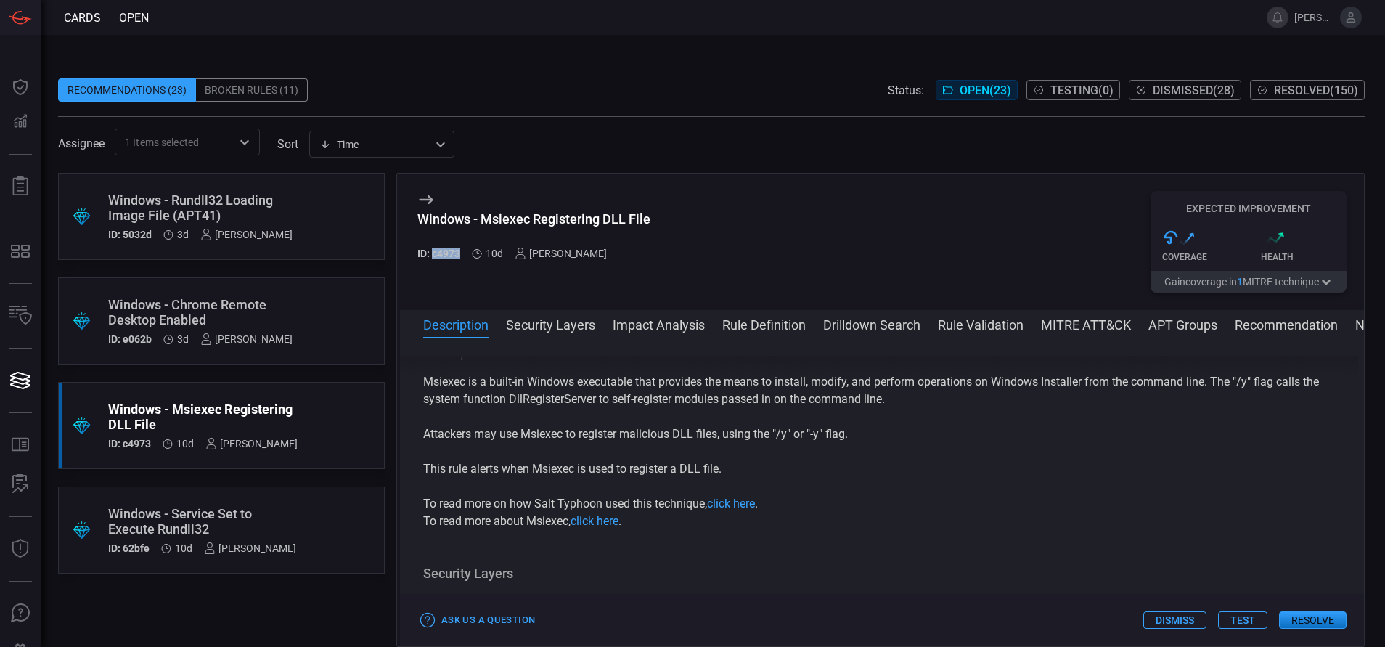
scroll to position [0, 0]
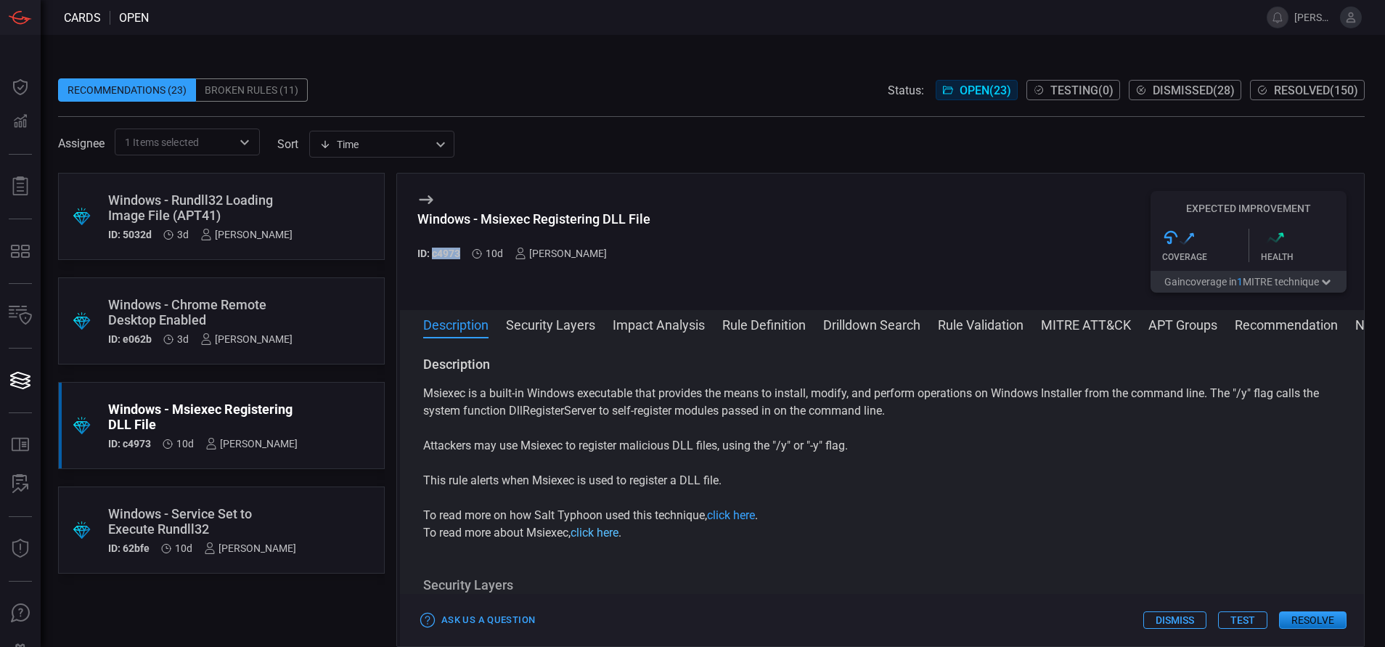
click at [604, 532] on link "click here" at bounding box center [595, 533] width 48 height 14
click at [734, 518] on link "click here" at bounding box center [731, 515] width 48 height 14
click at [855, 325] on button "Drilldown Search" at bounding box center [871, 323] width 97 height 17
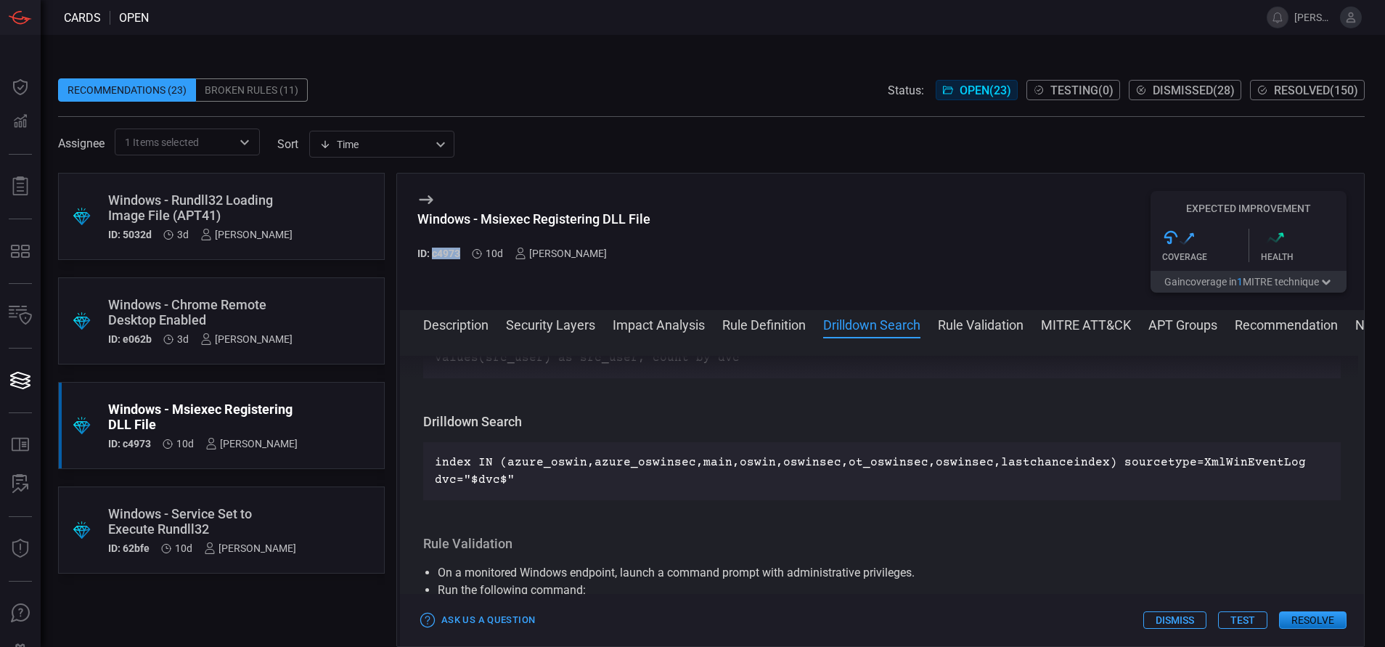
scroll to position [770, 0]
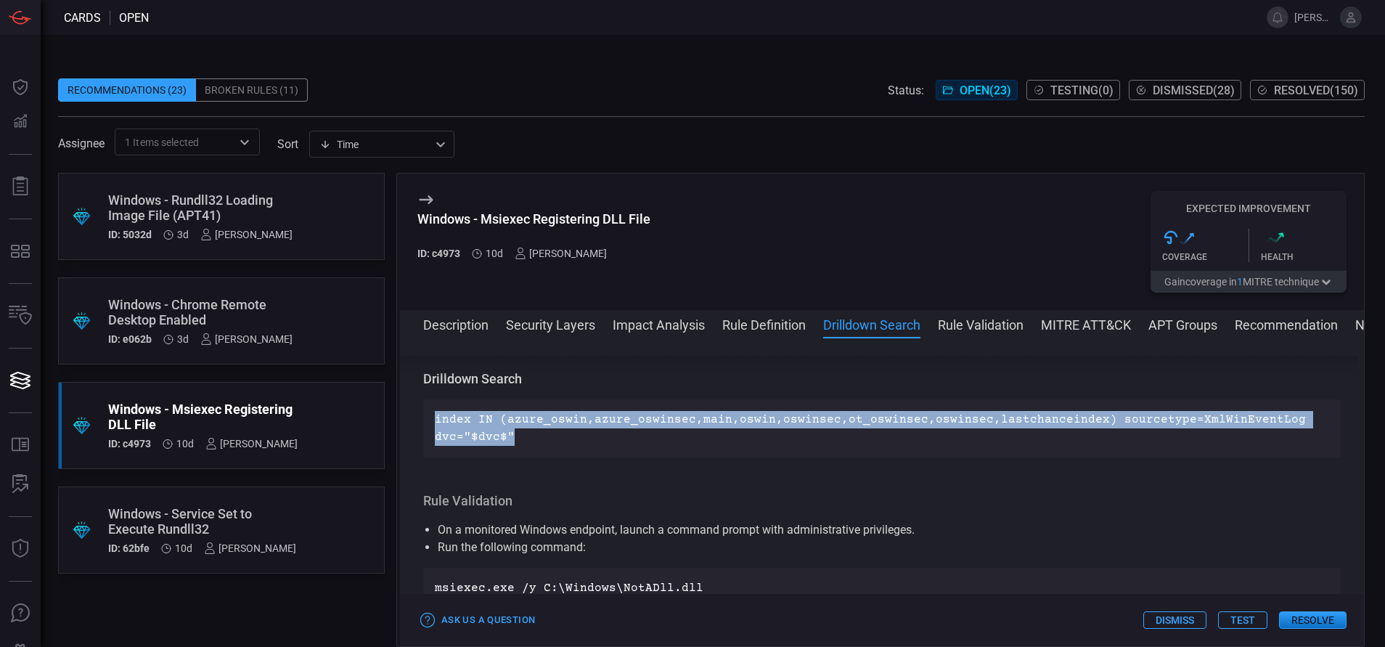
drag, startPoint x: 518, startPoint y: 436, endPoint x: 434, endPoint y: 423, distance: 85.2
click at [434, 423] on div "index IN (azure_oswin,azure_oswinsec,main,oswin,oswinsec,ot_oswinsec,oswinsec,l…" at bounding box center [882, 428] width 918 height 58
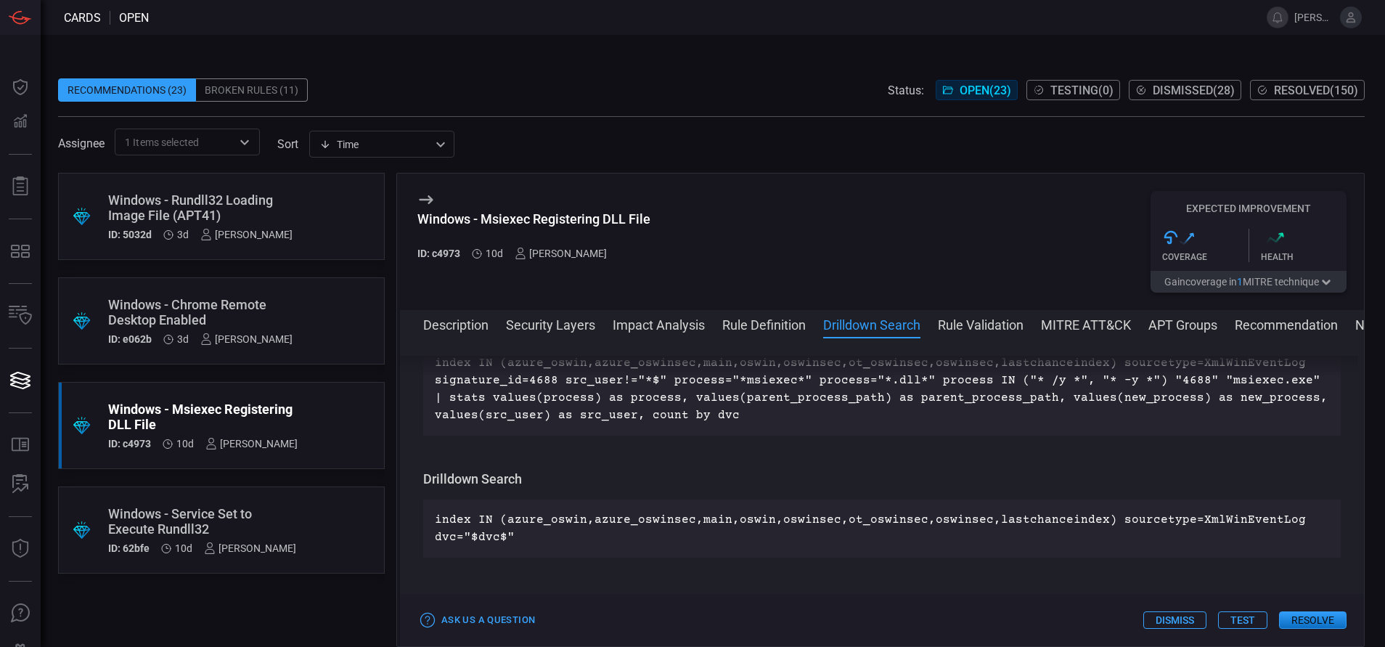
scroll to position [592, 0]
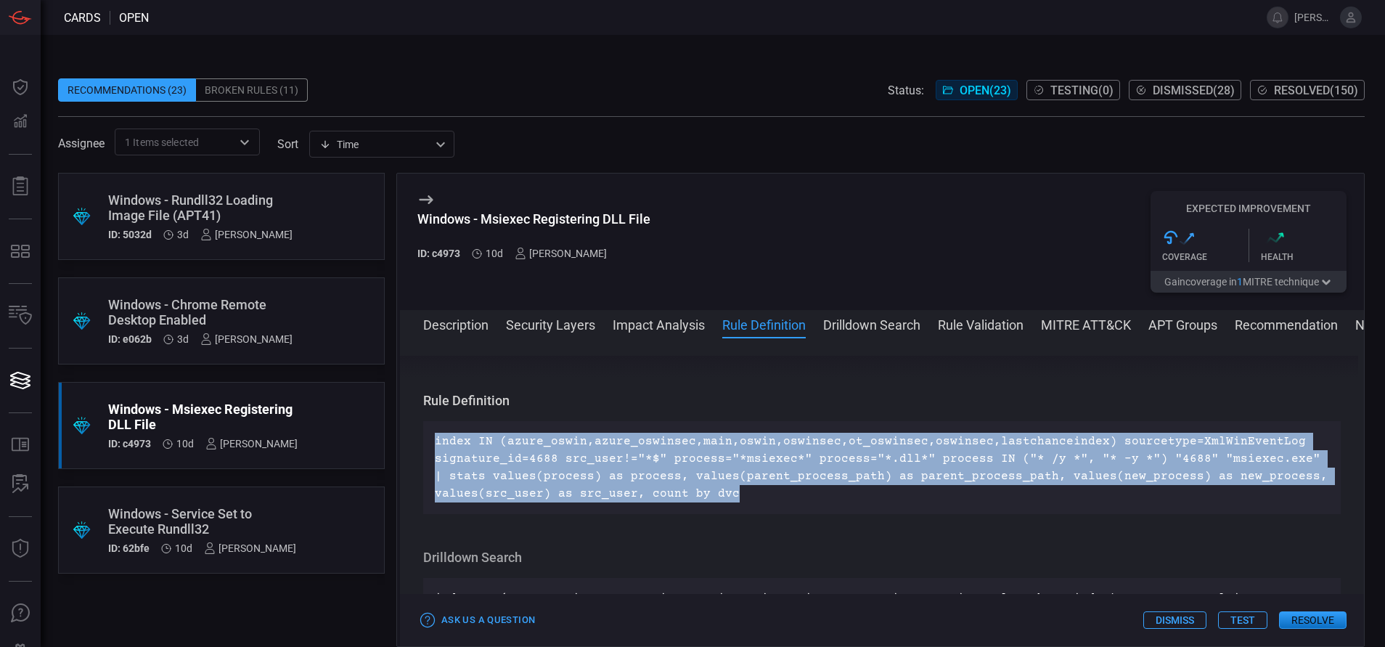
drag, startPoint x: 727, startPoint y: 492, endPoint x: 431, endPoint y: 446, distance: 300.5
click at [431, 446] on div "index IN (azure_oswin,azure_oswinsec,main,oswin,oswinsec,ot_oswinsec,oswinsec,l…" at bounding box center [882, 467] width 918 height 93
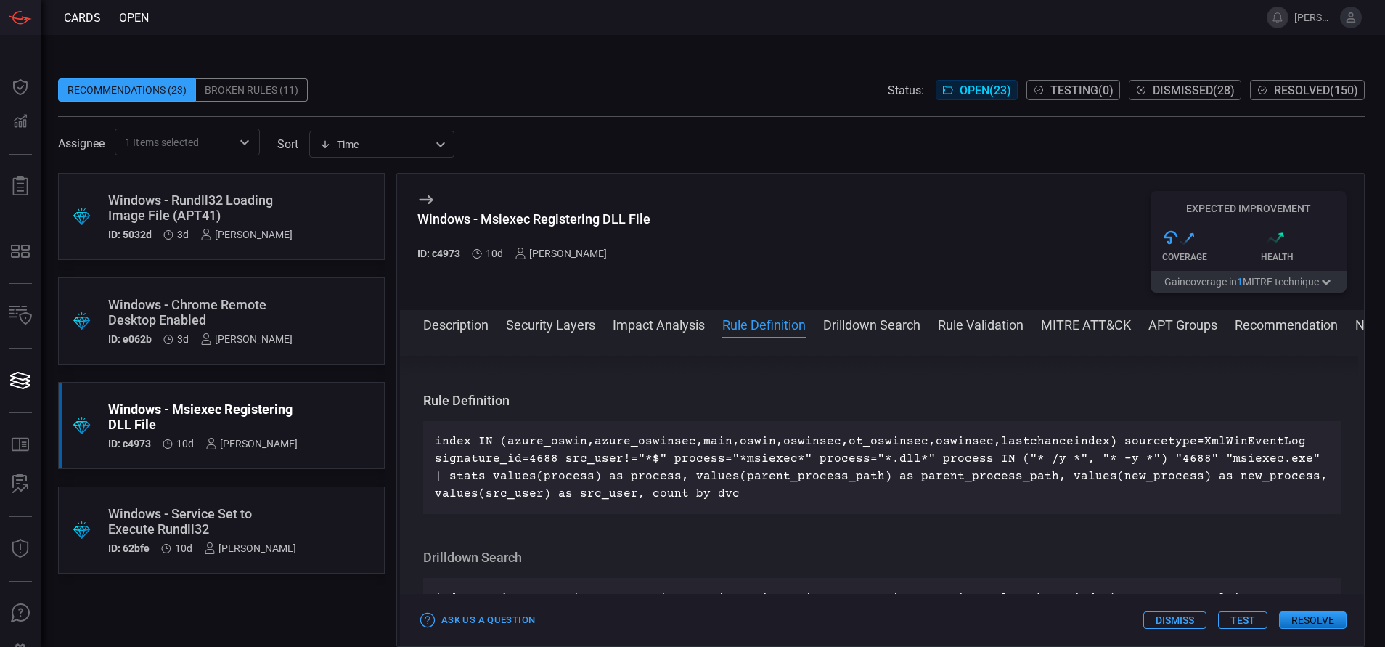
click at [1074, 318] on button "MITRE ATT&CK" at bounding box center [1086, 323] width 90 height 17
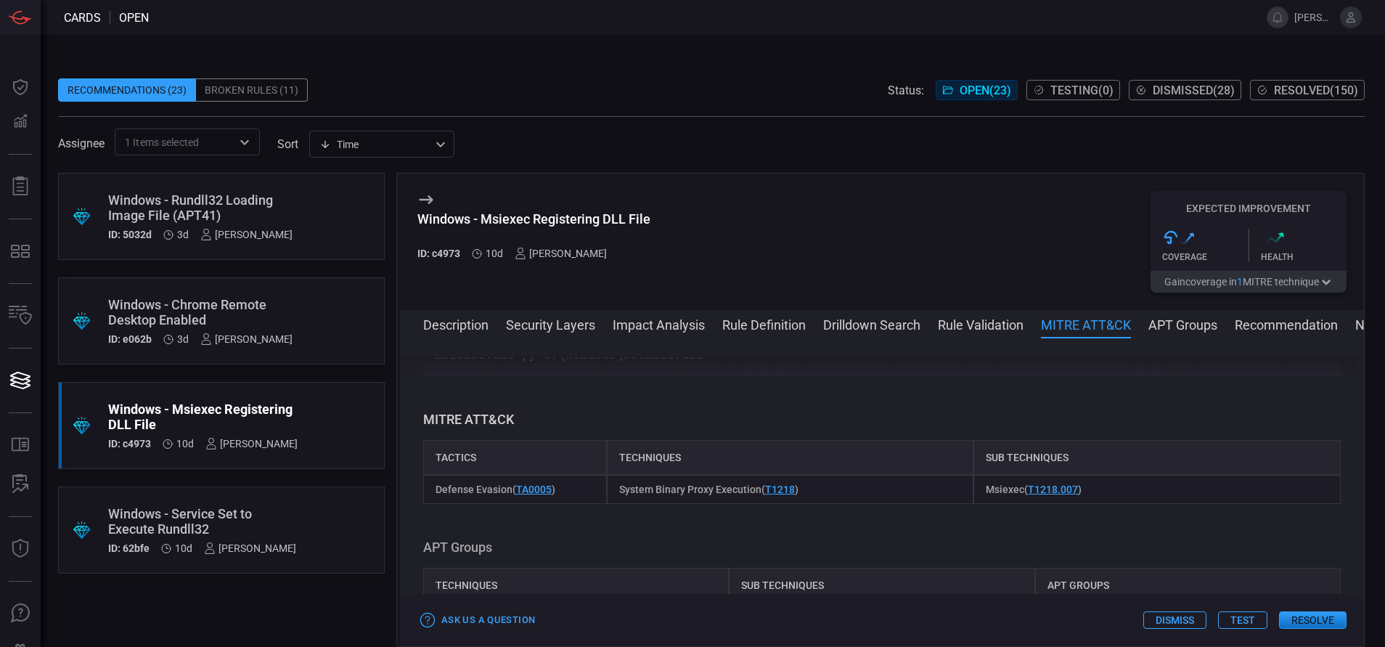
scroll to position [1043, 0]
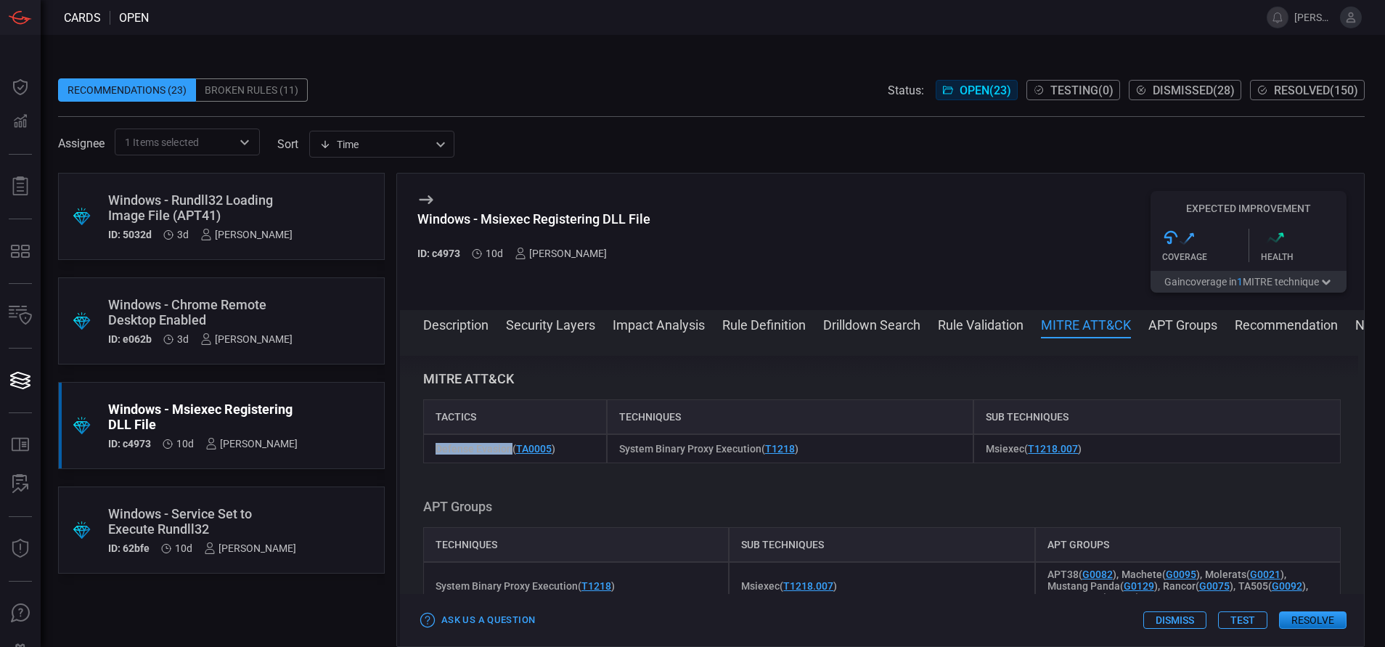
drag, startPoint x: 510, startPoint y: 447, endPoint x: 438, endPoint y: 455, distance: 72.3
click at [438, 455] on span "Defense Evasion ( TA0005 )" at bounding box center [496, 449] width 120 height 12
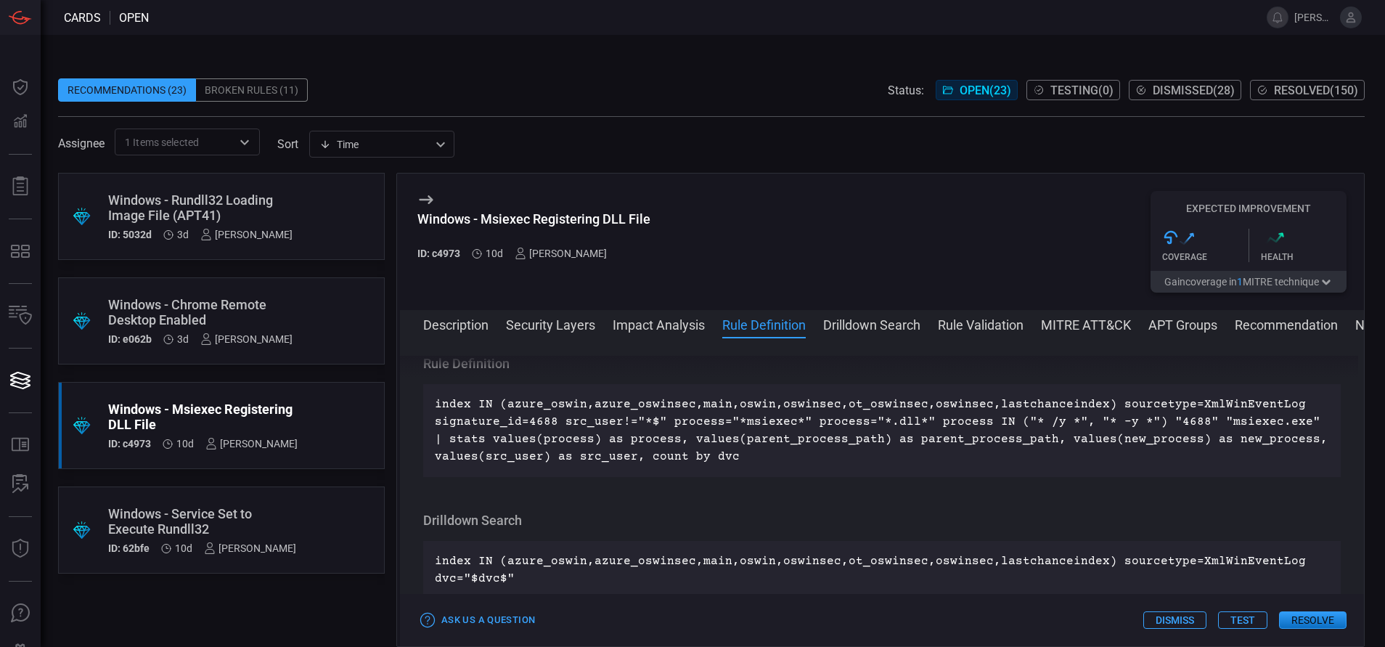
scroll to position [627, 0]
